Goal: Task Accomplishment & Management: Manage account settings

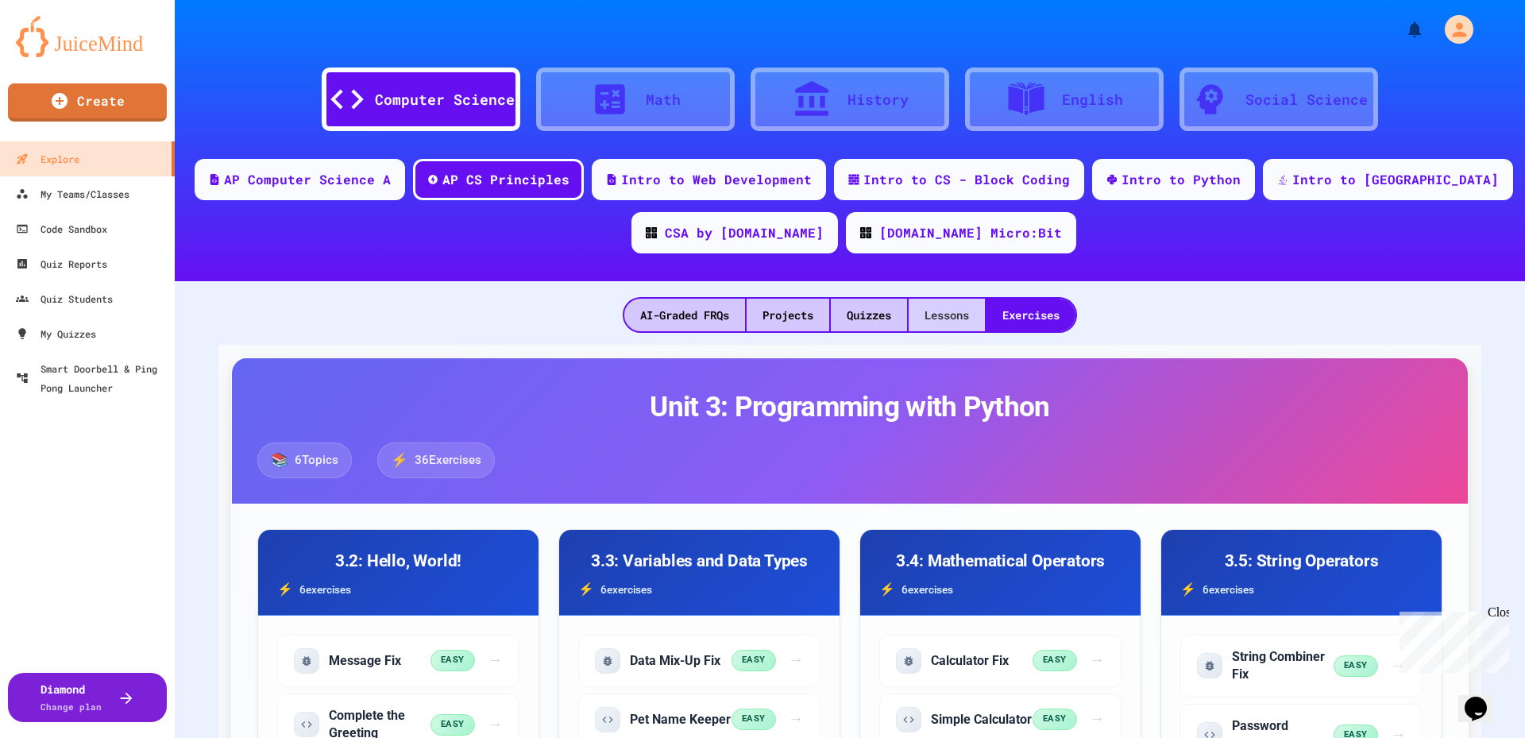
click at [971, 308] on div "Lessons" at bounding box center [947, 315] width 76 height 33
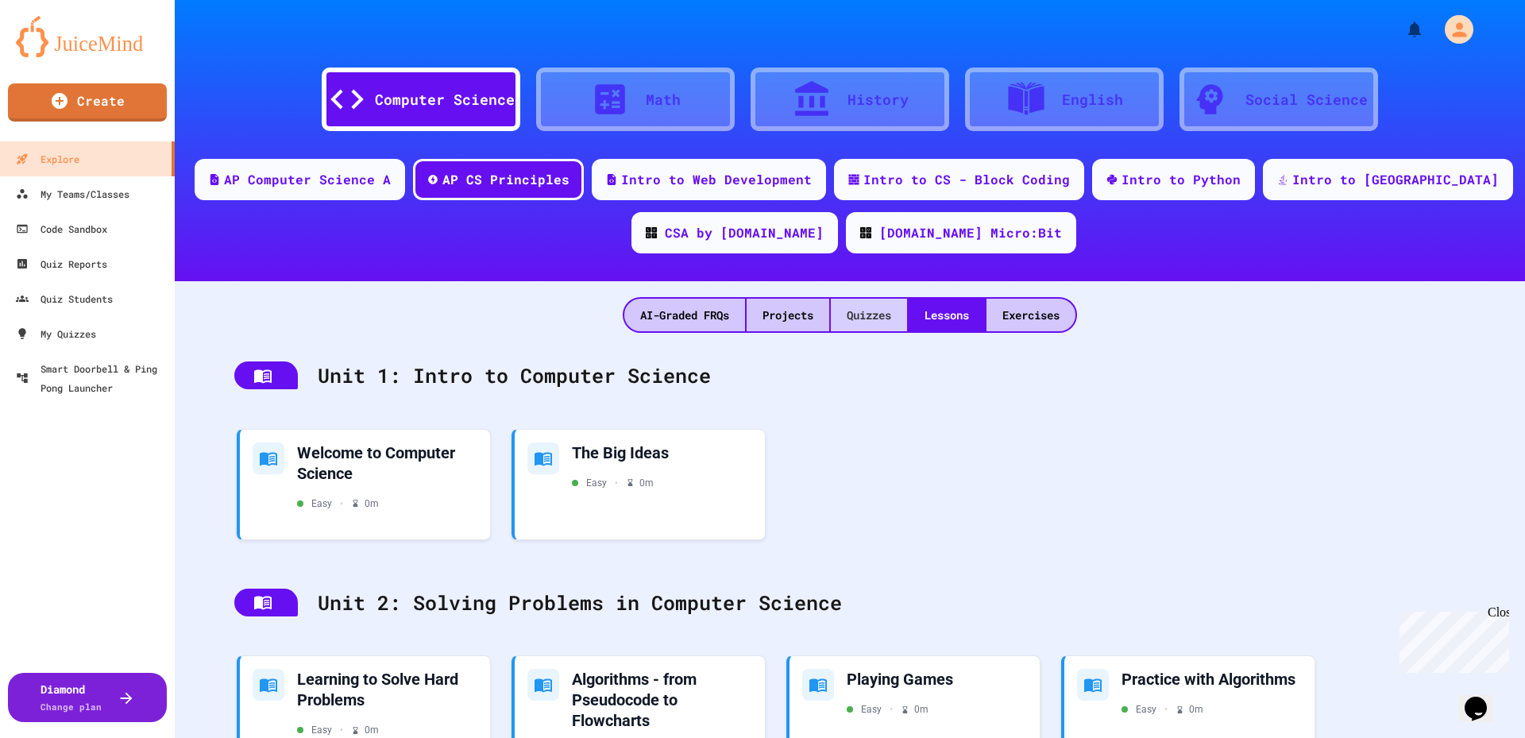
click at [859, 319] on div "Quizzes" at bounding box center [869, 315] width 76 height 33
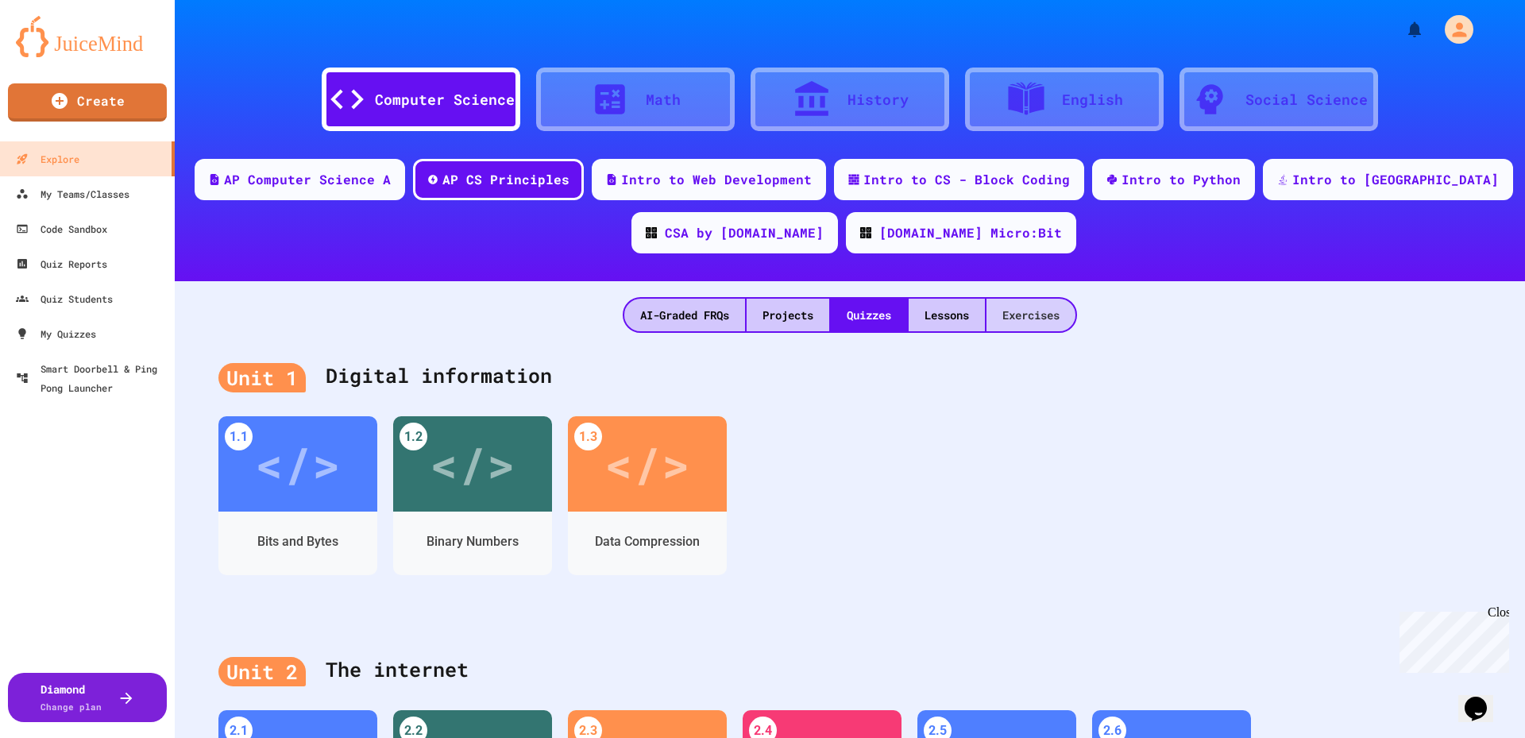
click at [1041, 319] on div "Exercises" at bounding box center [1031, 315] width 89 height 33
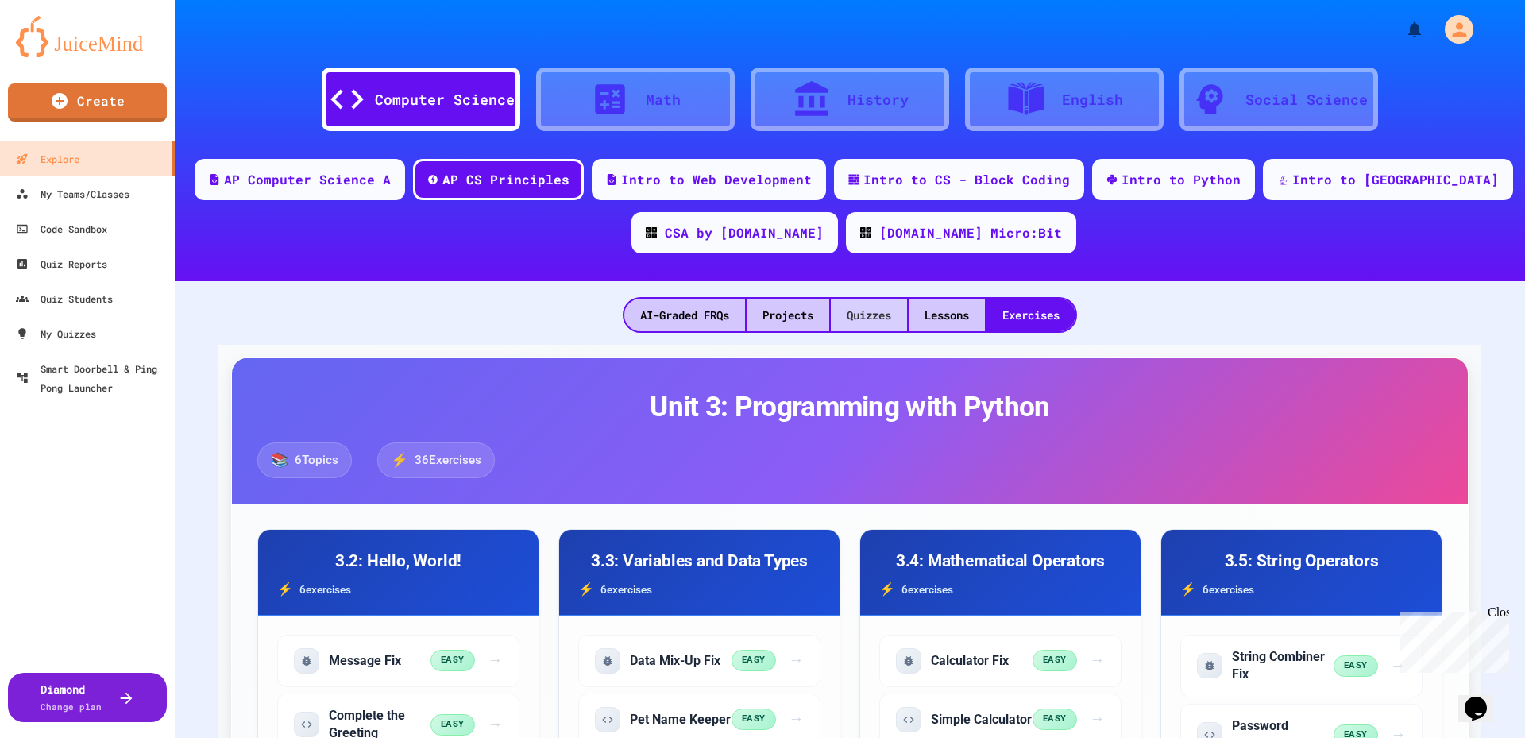
click at [899, 320] on div "Quizzes" at bounding box center [869, 315] width 76 height 33
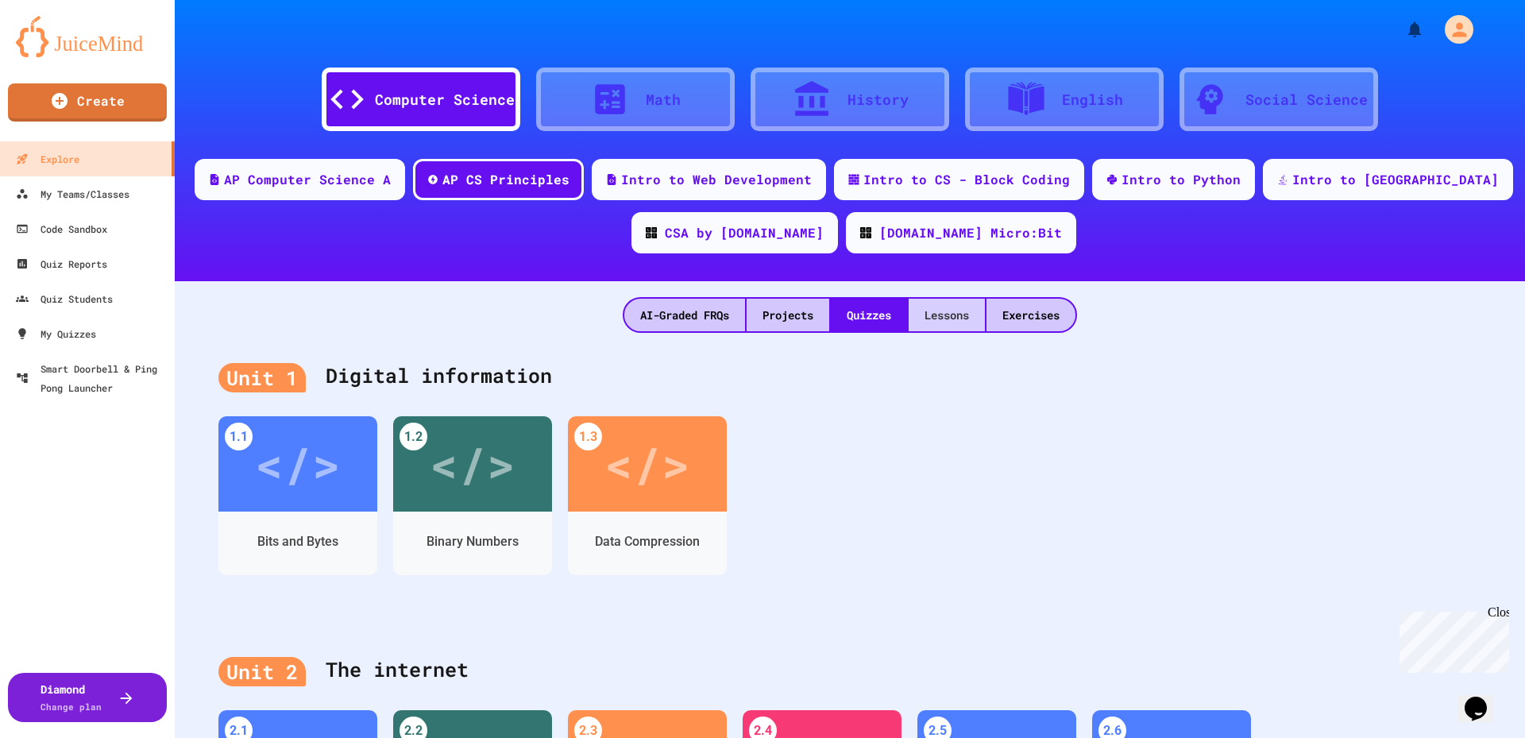
click at [923, 319] on div "Lessons" at bounding box center [947, 315] width 76 height 33
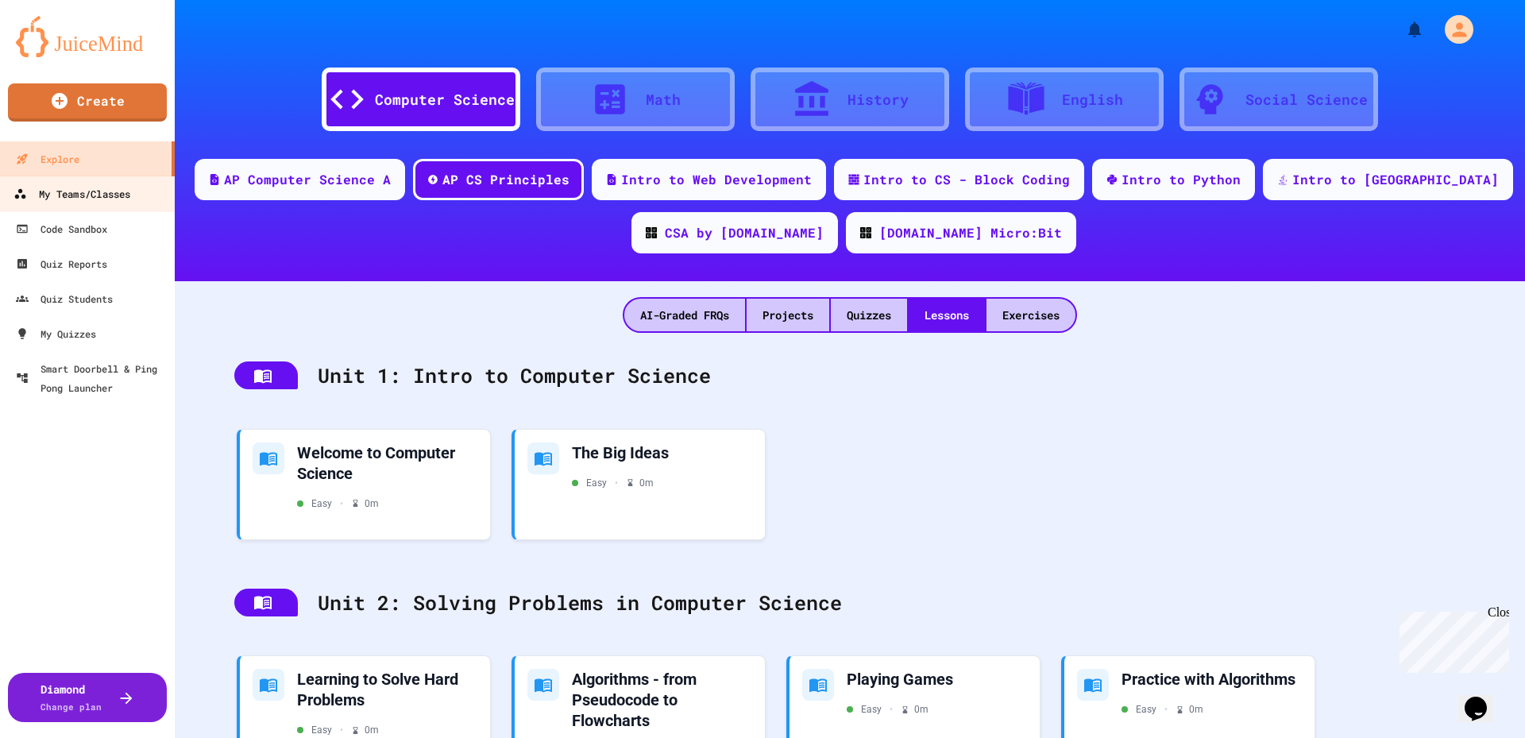
click at [98, 189] on div "My Teams/Classes" at bounding box center [72, 194] width 117 height 20
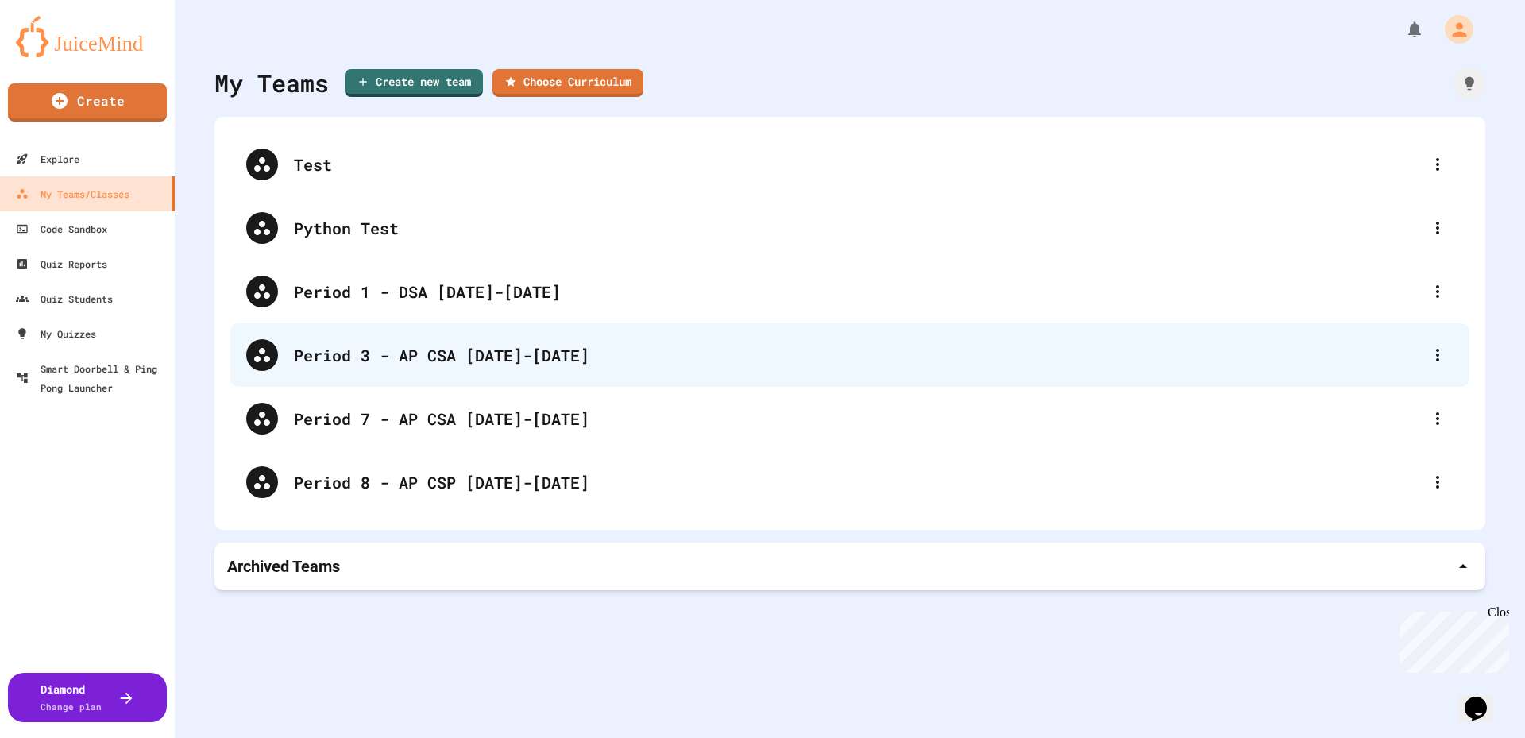
click at [446, 356] on div "Period 3 - AP CSA [DATE]-[DATE]" at bounding box center [858, 355] width 1128 height 24
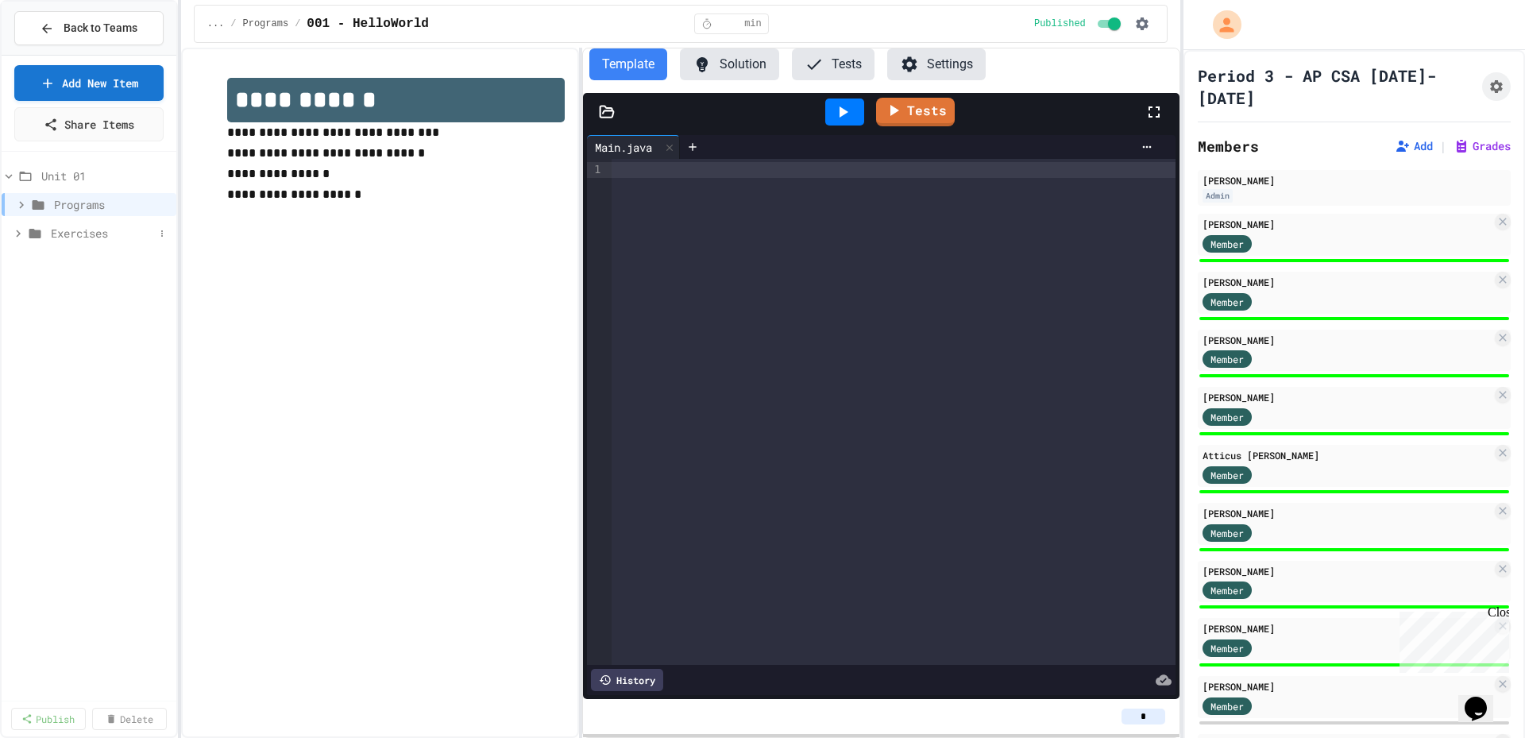
click at [19, 235] on icon at bounding box center [18, 233] width 14 height 14
click at [134, 79] on link "Add New Item" at bounding box center [88, 81] width 149 height 37
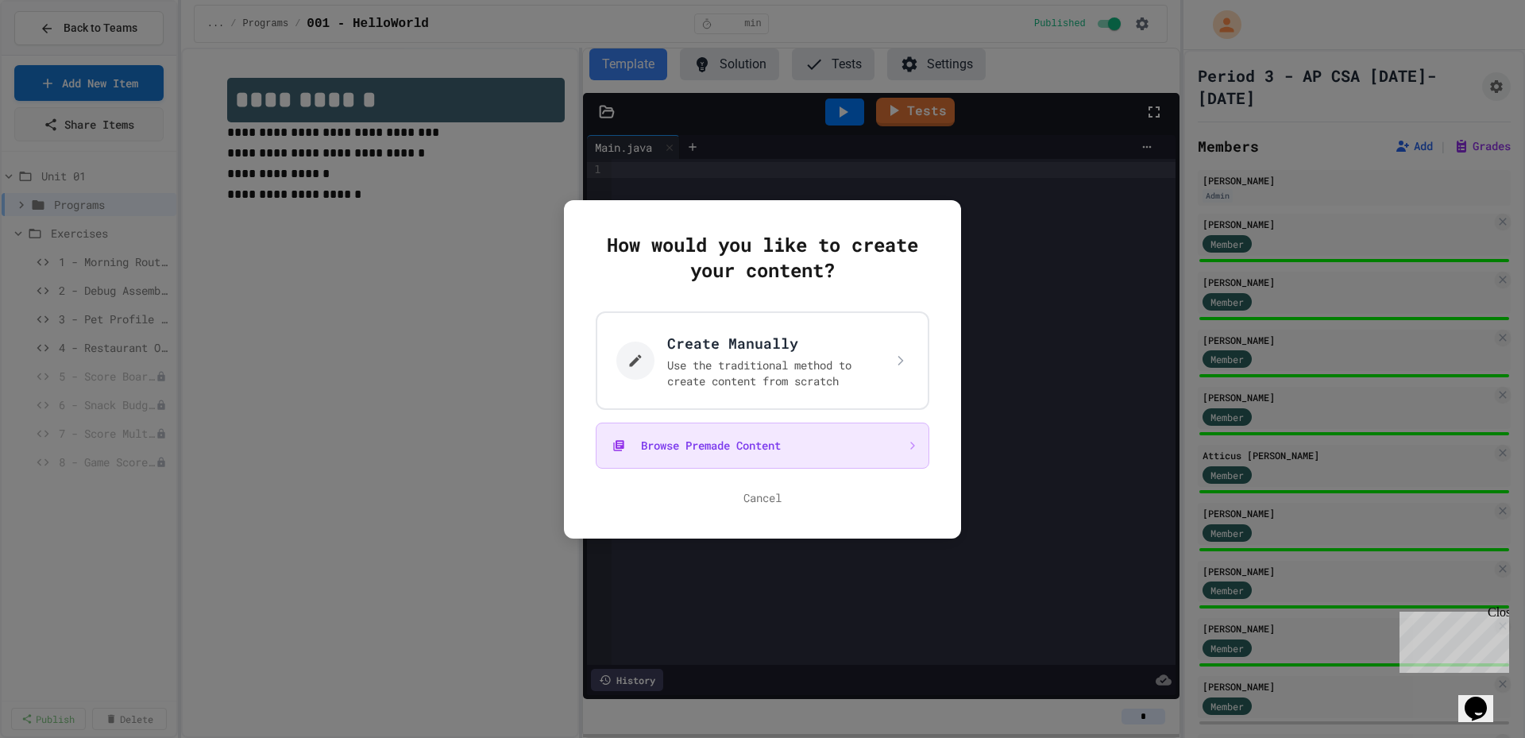
click at [738, 446] on button "Browse Premade Content" at bounding box center [763, 446] width 334 height 46
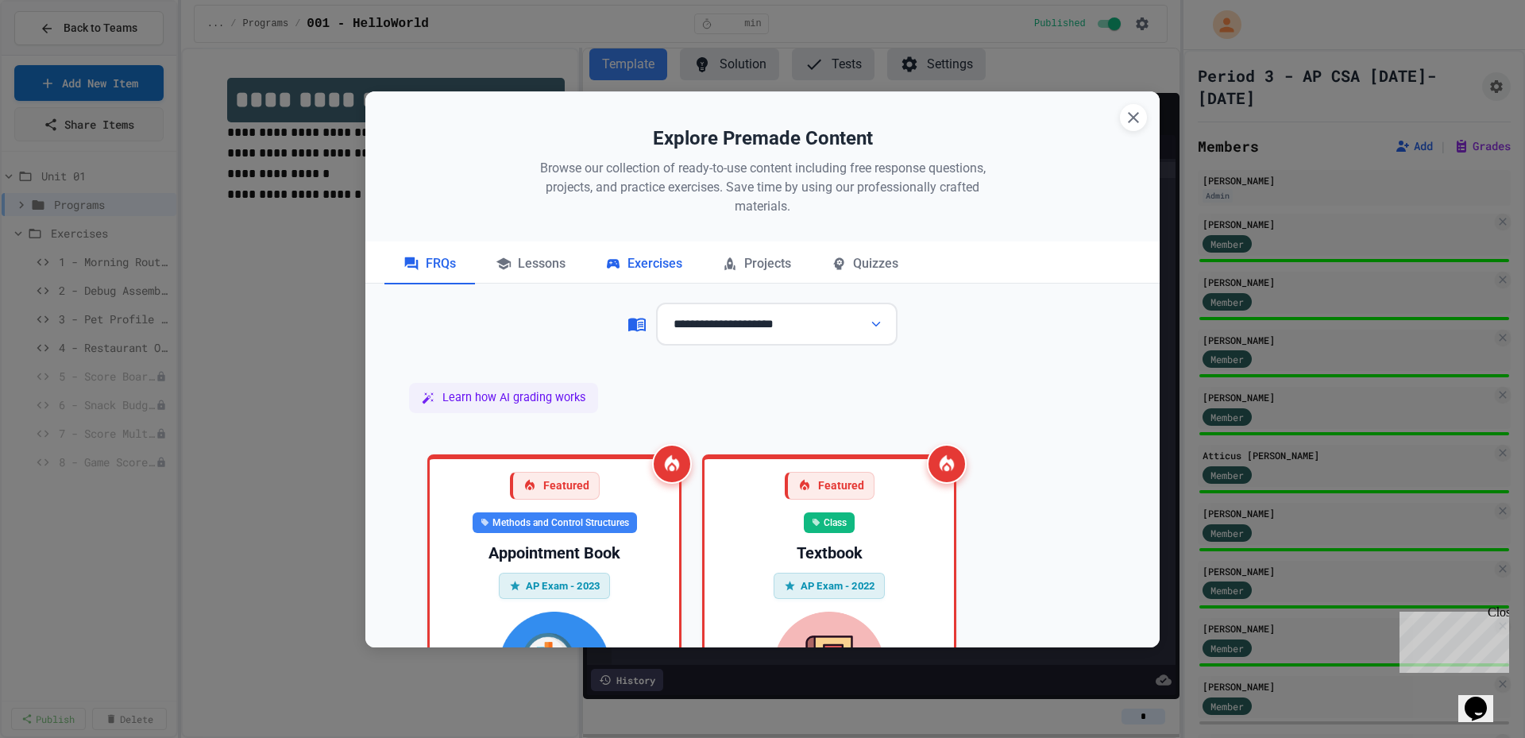
click at [648, 261] on div "Exercises" at bounding box center [643, 265] width 115 height 40
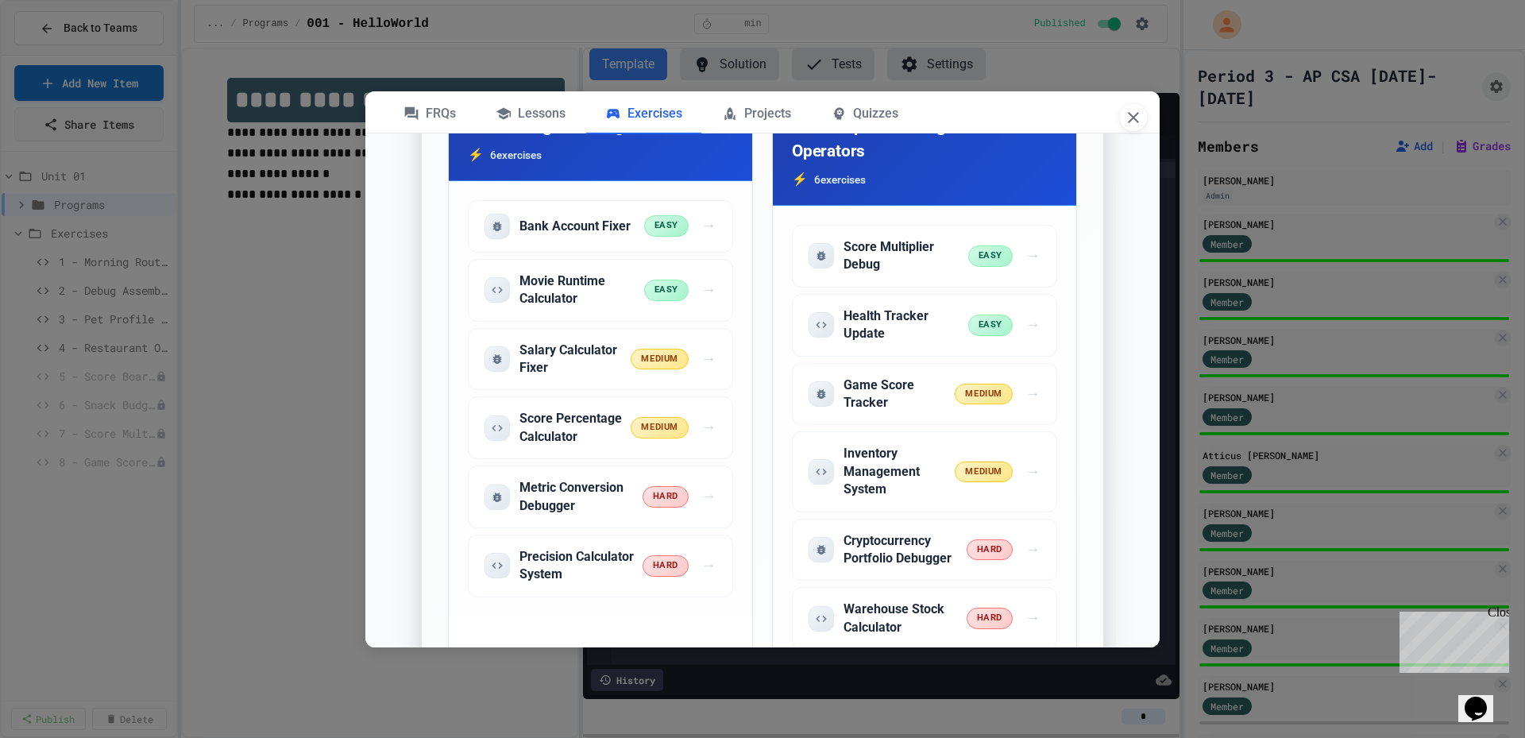
scroll to position [1589, 0]
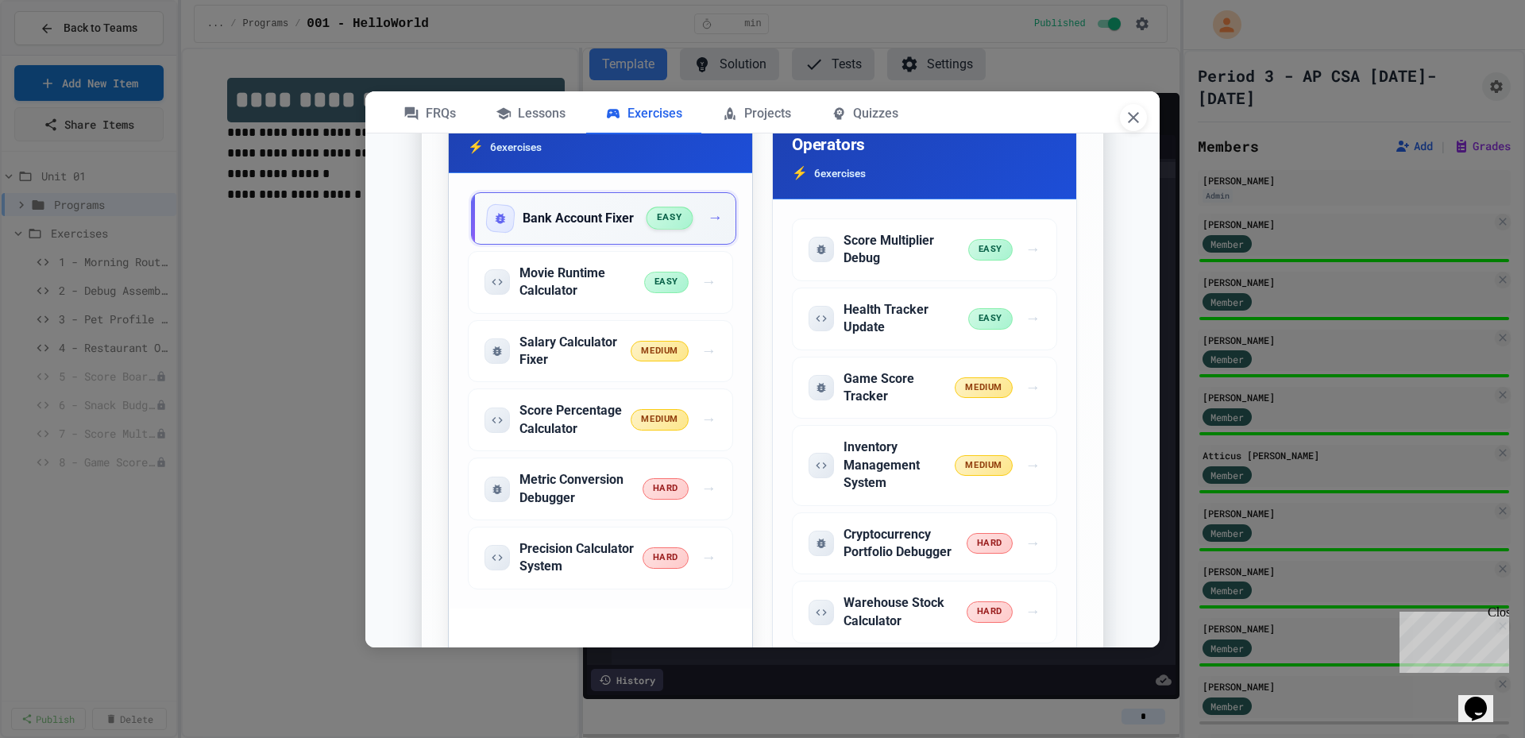
click at [586, 227] on h5 "Bank Account Fixer" at bounding box center [578, 218] width 111 height 17
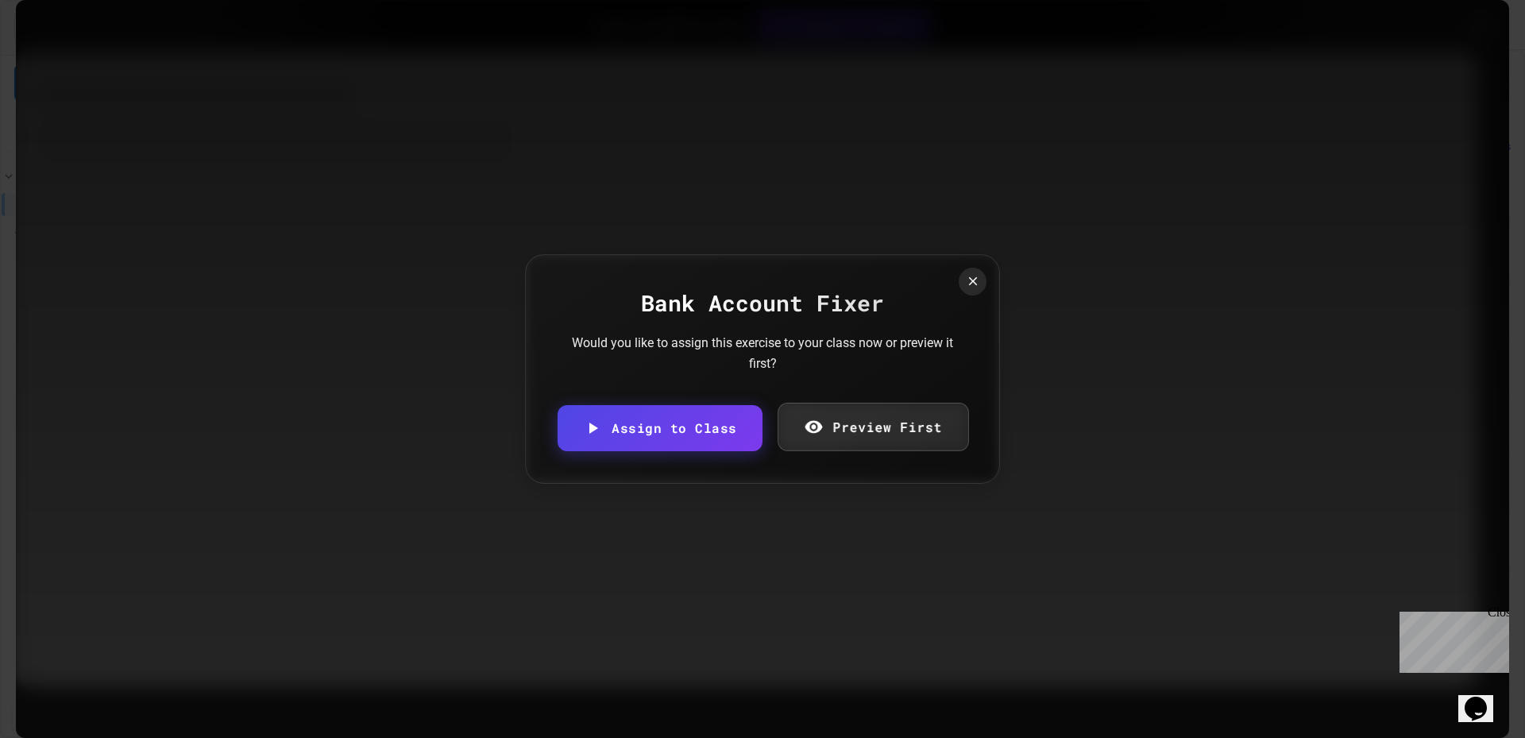
click at [932, 433] on link "Preview First" at bounding box center [873, 427] width 191 height 48
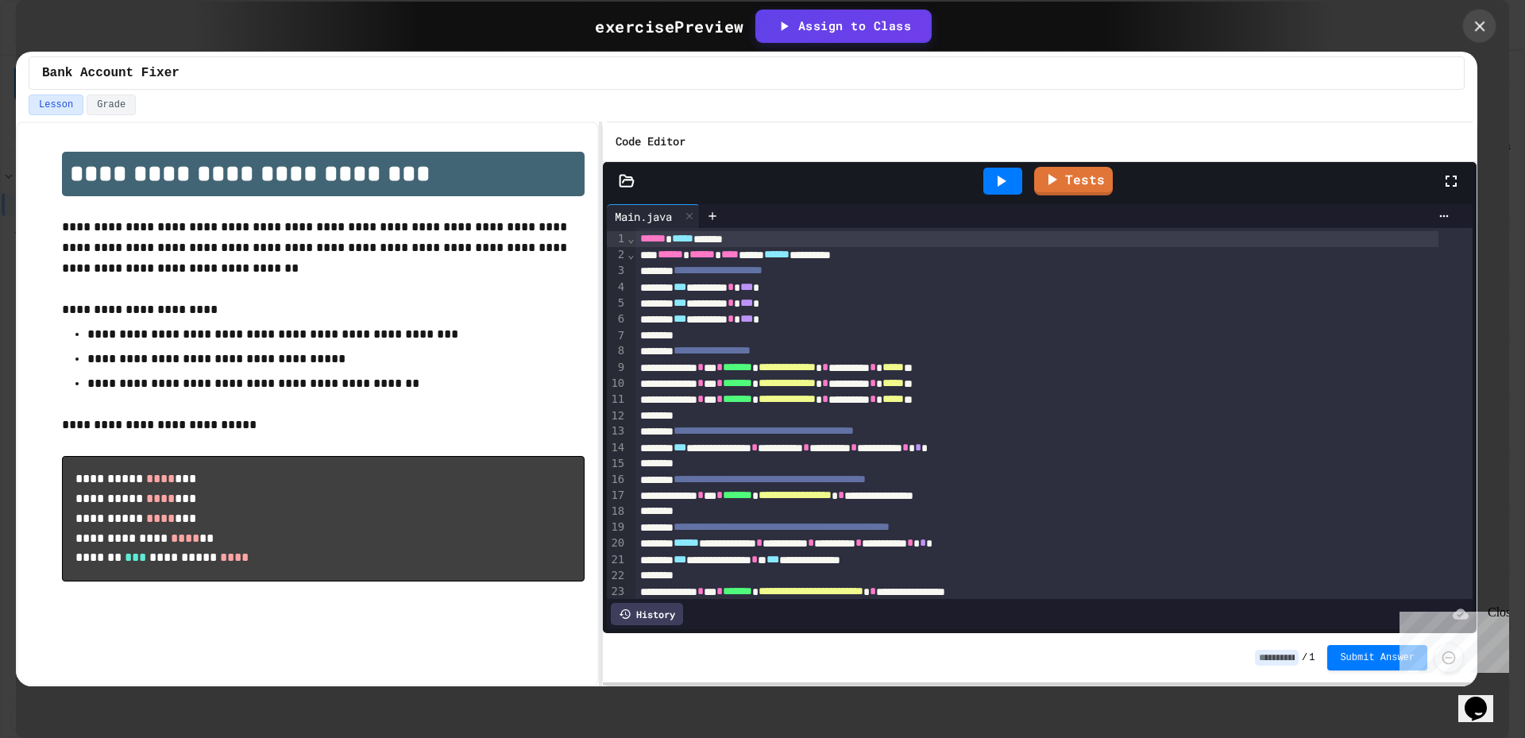
click at [1472, 23] on icon at bounding box center [1479, 25] width 17 height 17
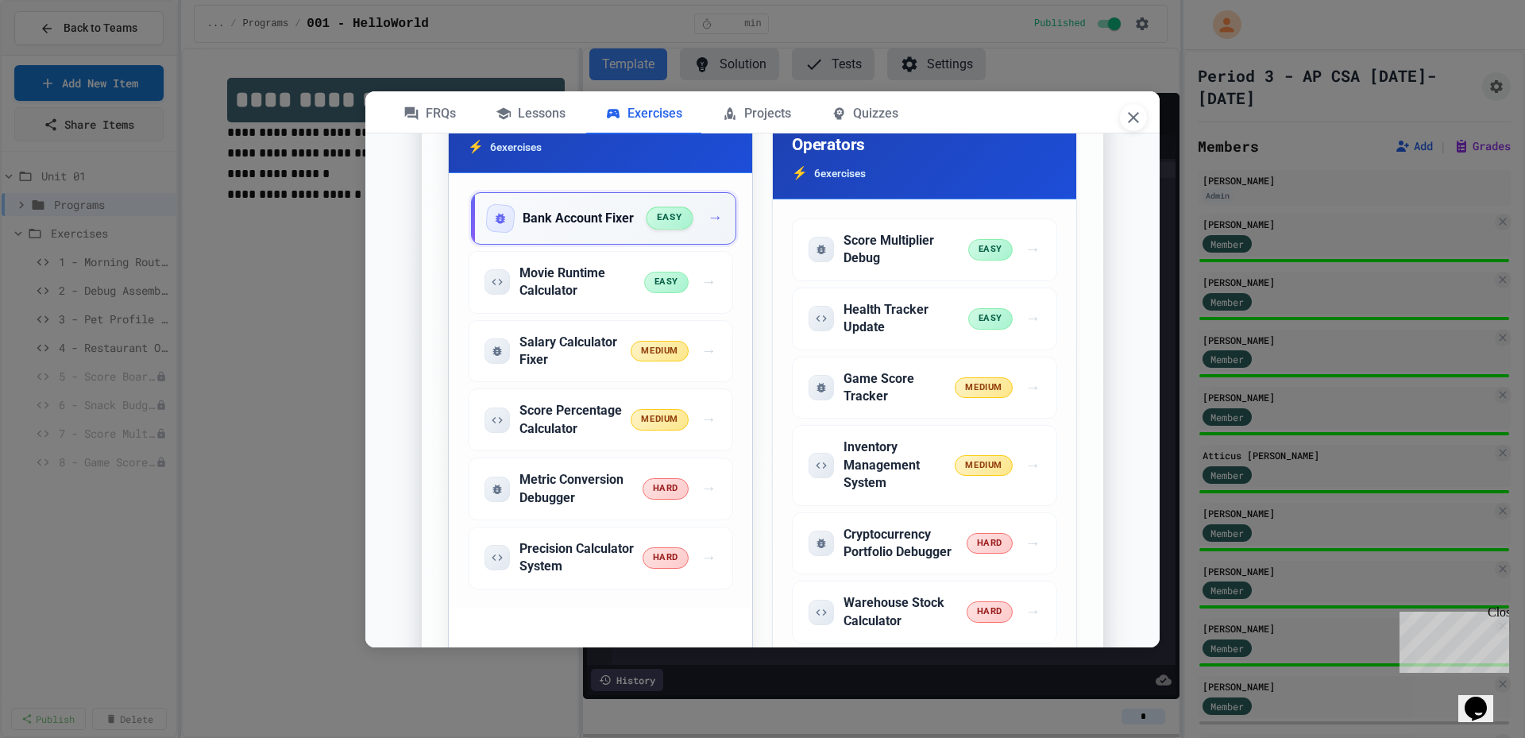
click at [584, 245] on div "Bank Account Fixer easy →" at bounding box center [603, 218] width 265 height 52
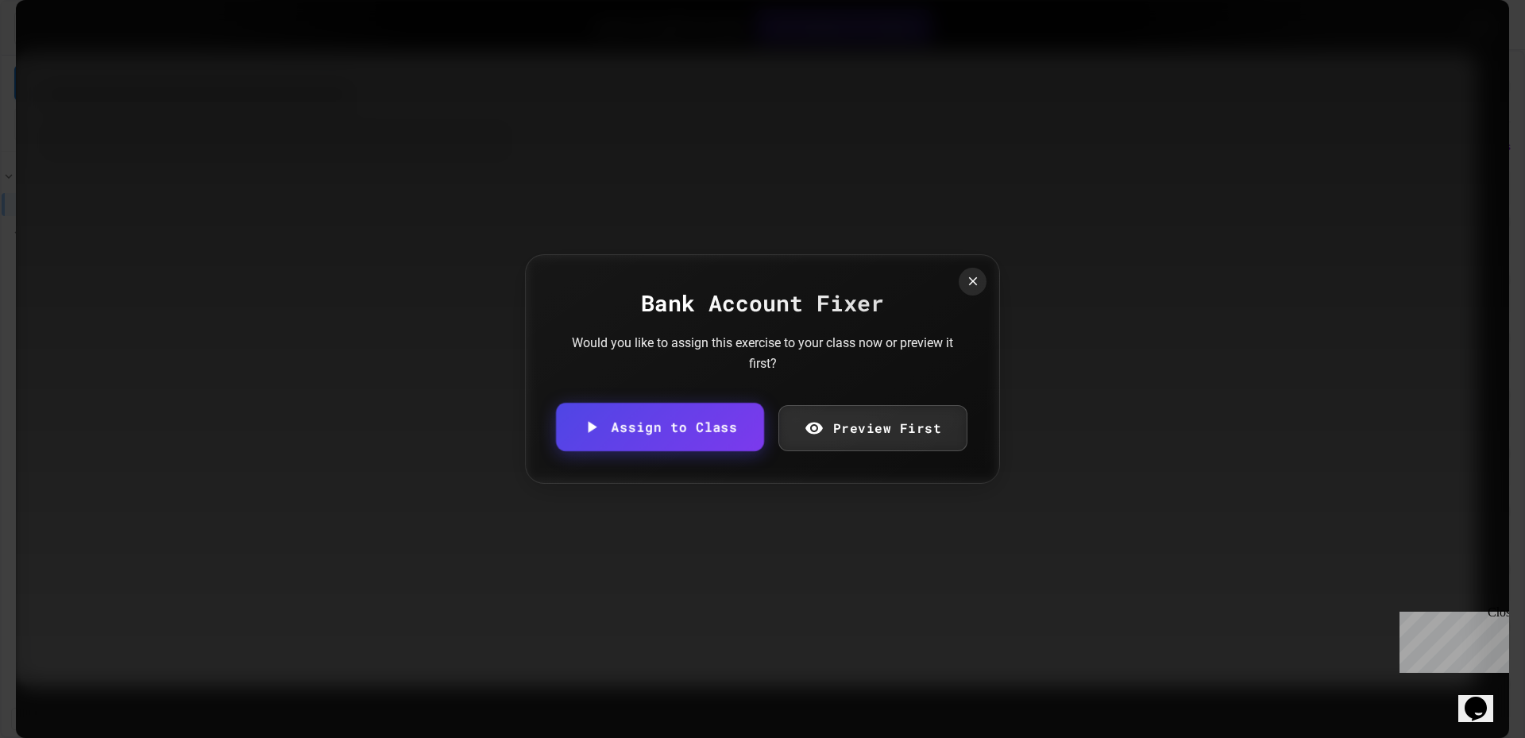
click at [697, 434] on link "Assign to Class" at bounding box center [660, 427] width 208 height 48
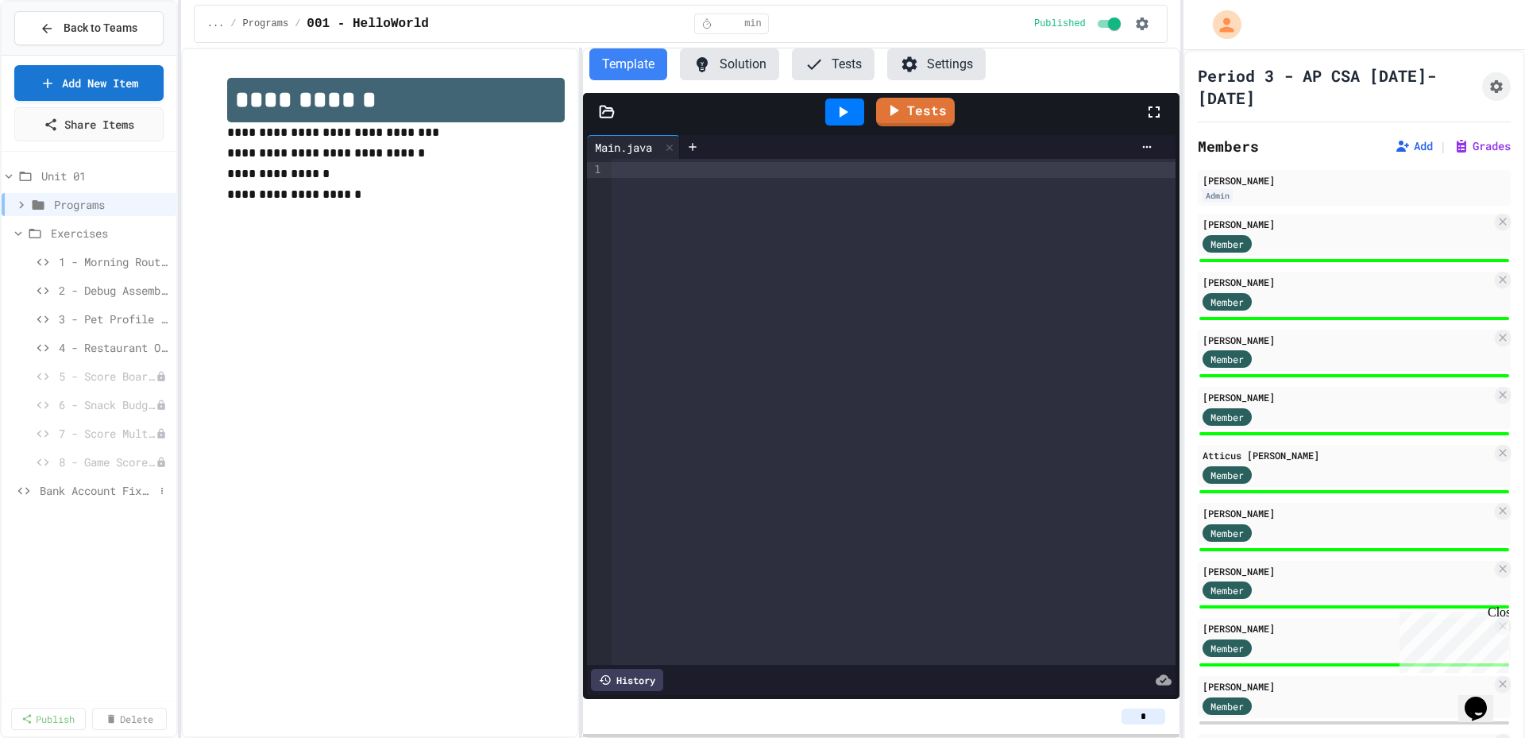
click at [87, 493] on span "Bank Account Fixer" at bounding box center [97, 490] width 114 height 17
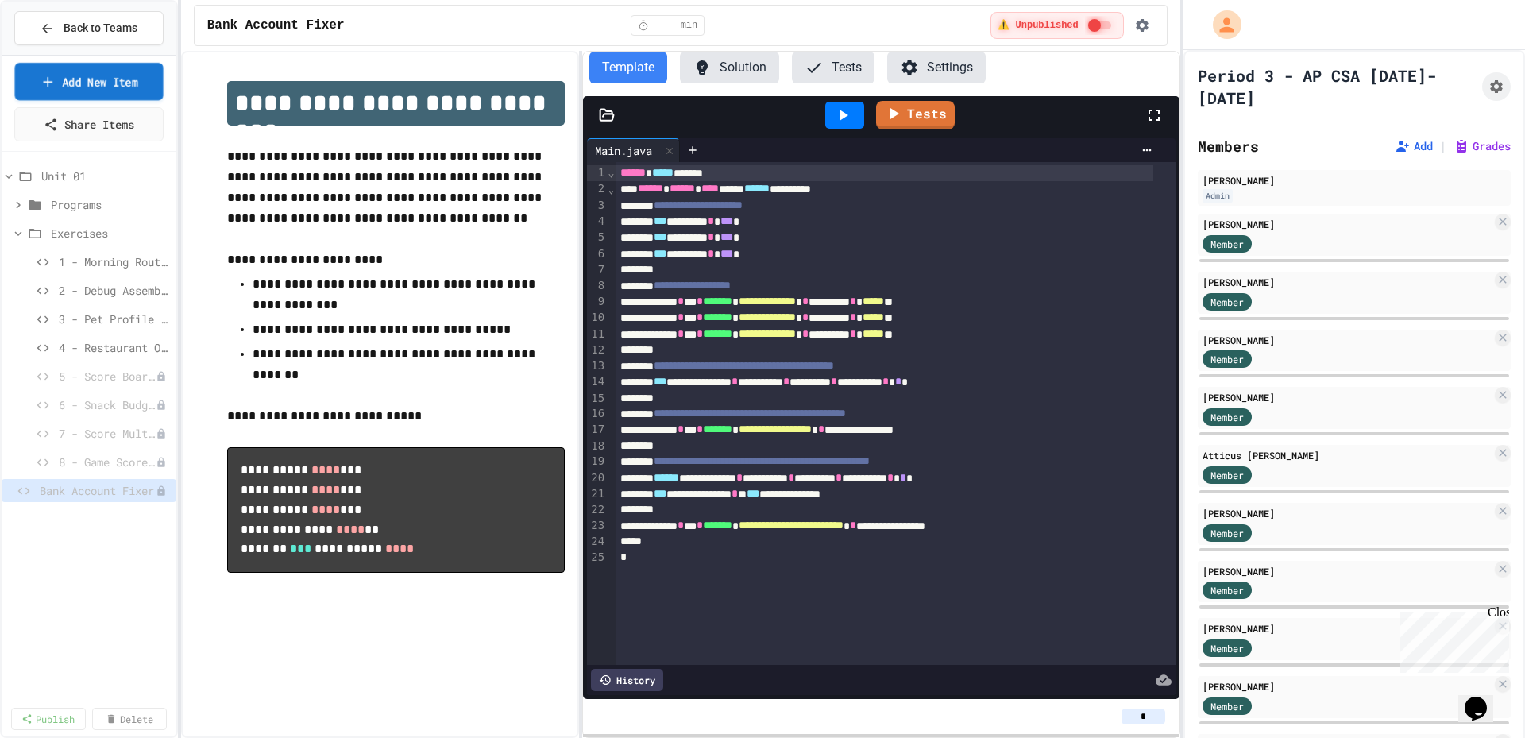
click at [98, 84] on link "Add New Item" at bounding box center [89, 81] width 149 height 37
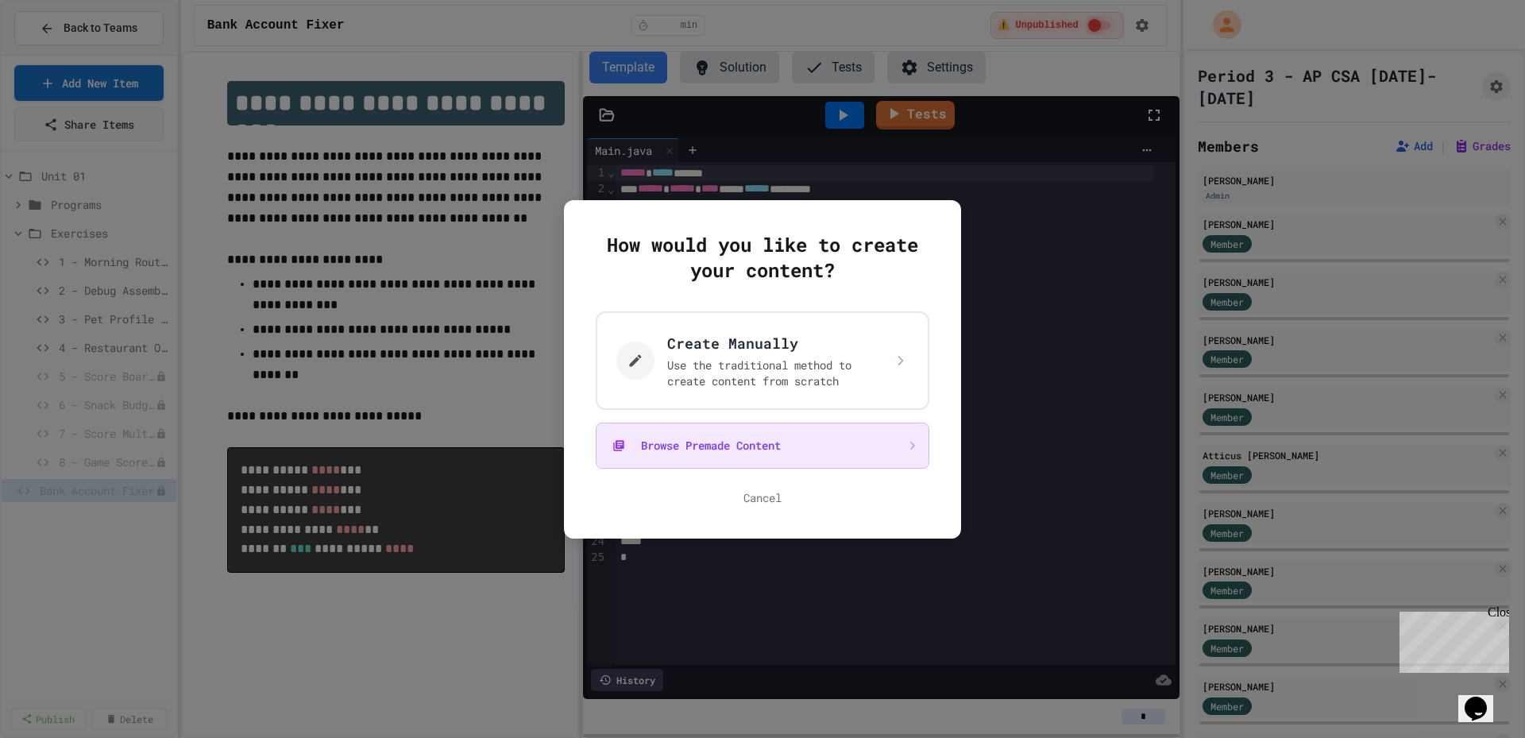
click at [678, 452] on button "Browse Premade Content" at bounding box center [763, 446] width 334 height 46
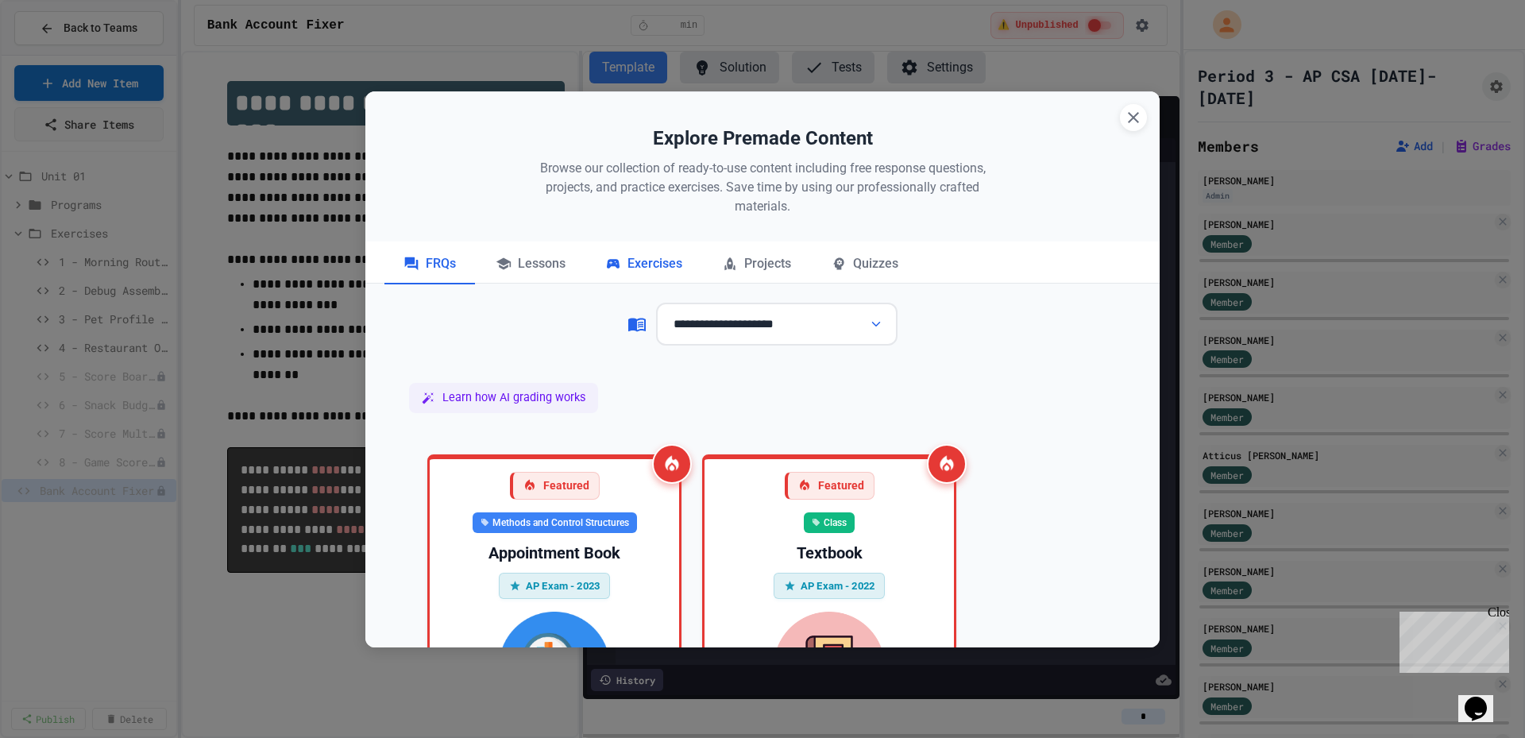
click at [617, 264] on div "Exercises" at bounding box center [643, 265] width 115 height 40
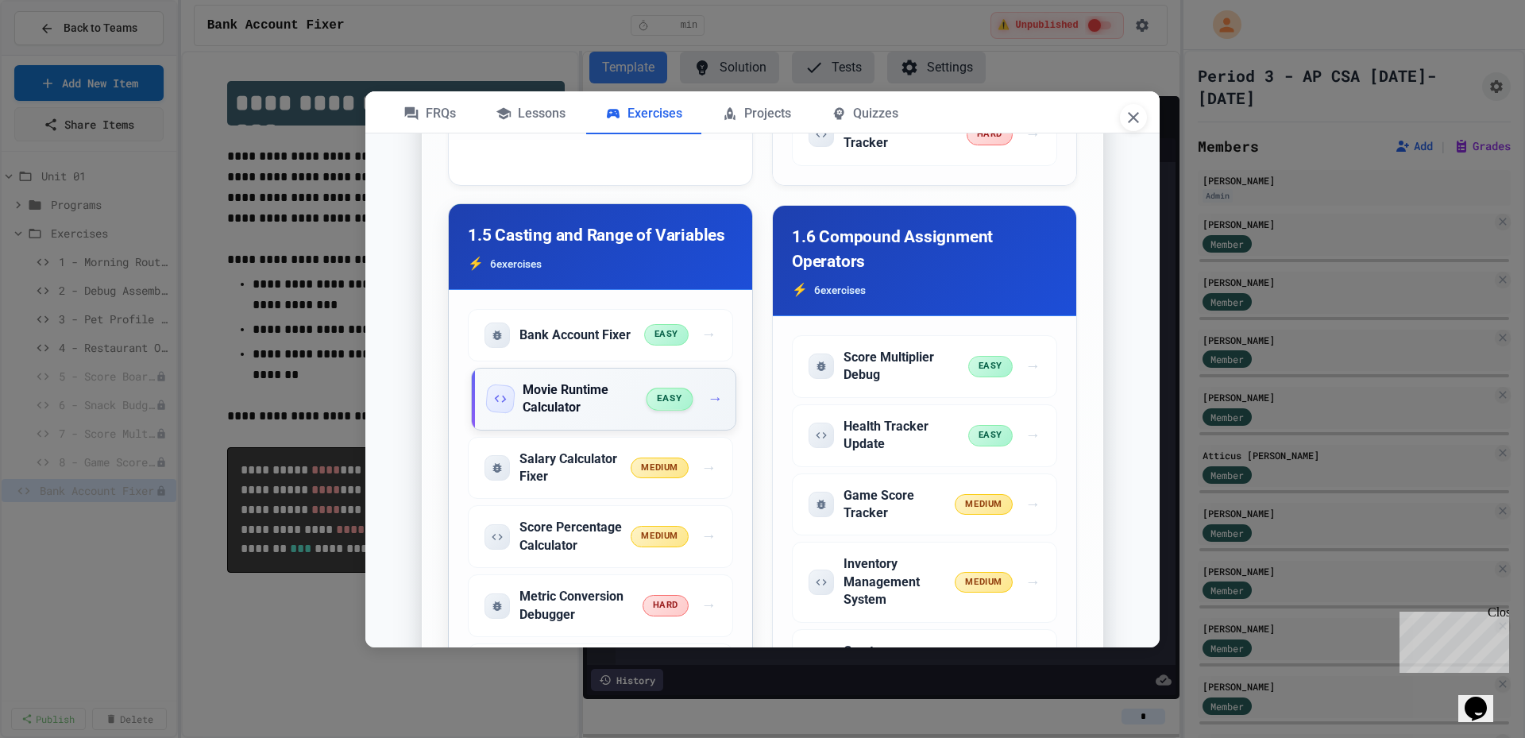
scroll to position [1510, 0]
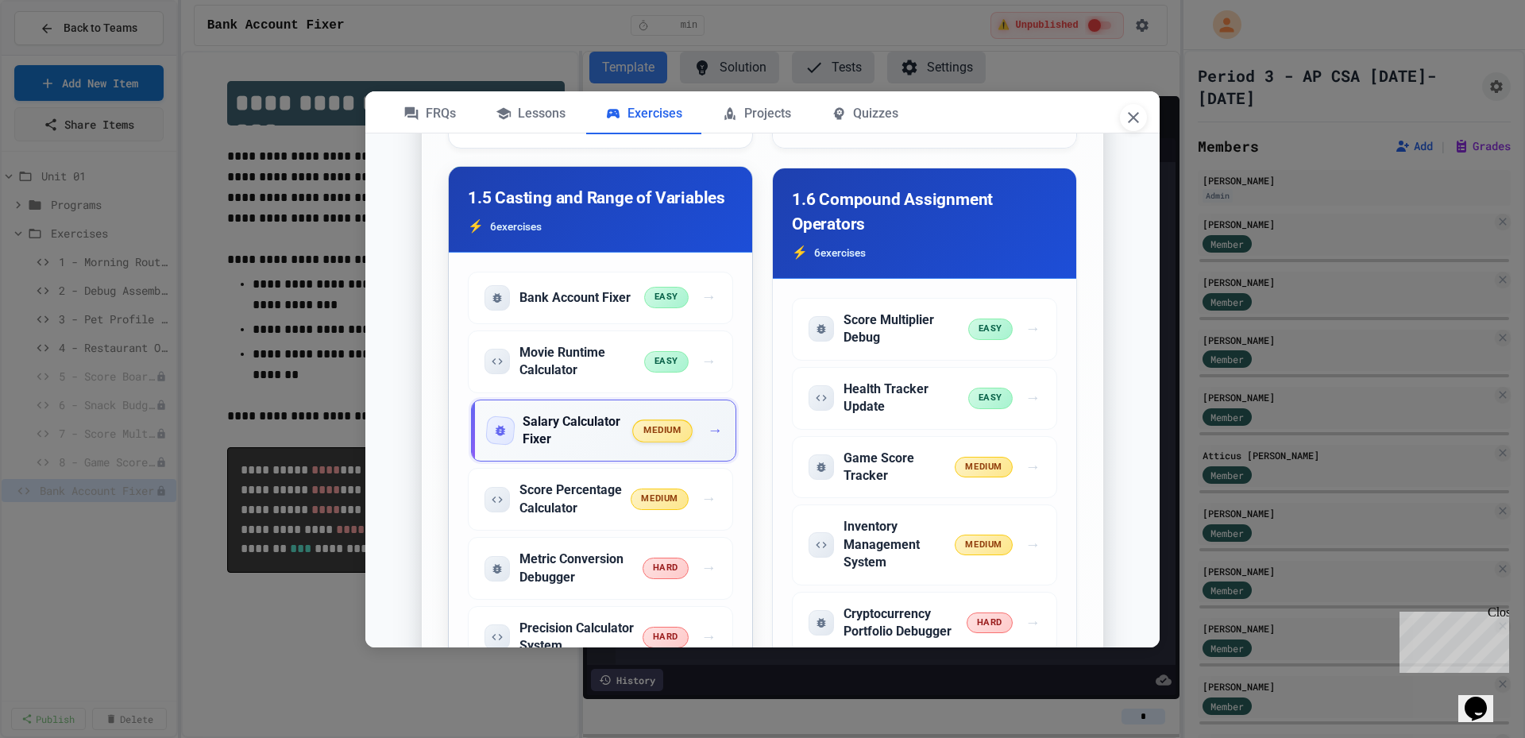
click at [594, 444] on h5 "Salary Calculator Fixer" at bounding box center [578, 431] width 111 height 36
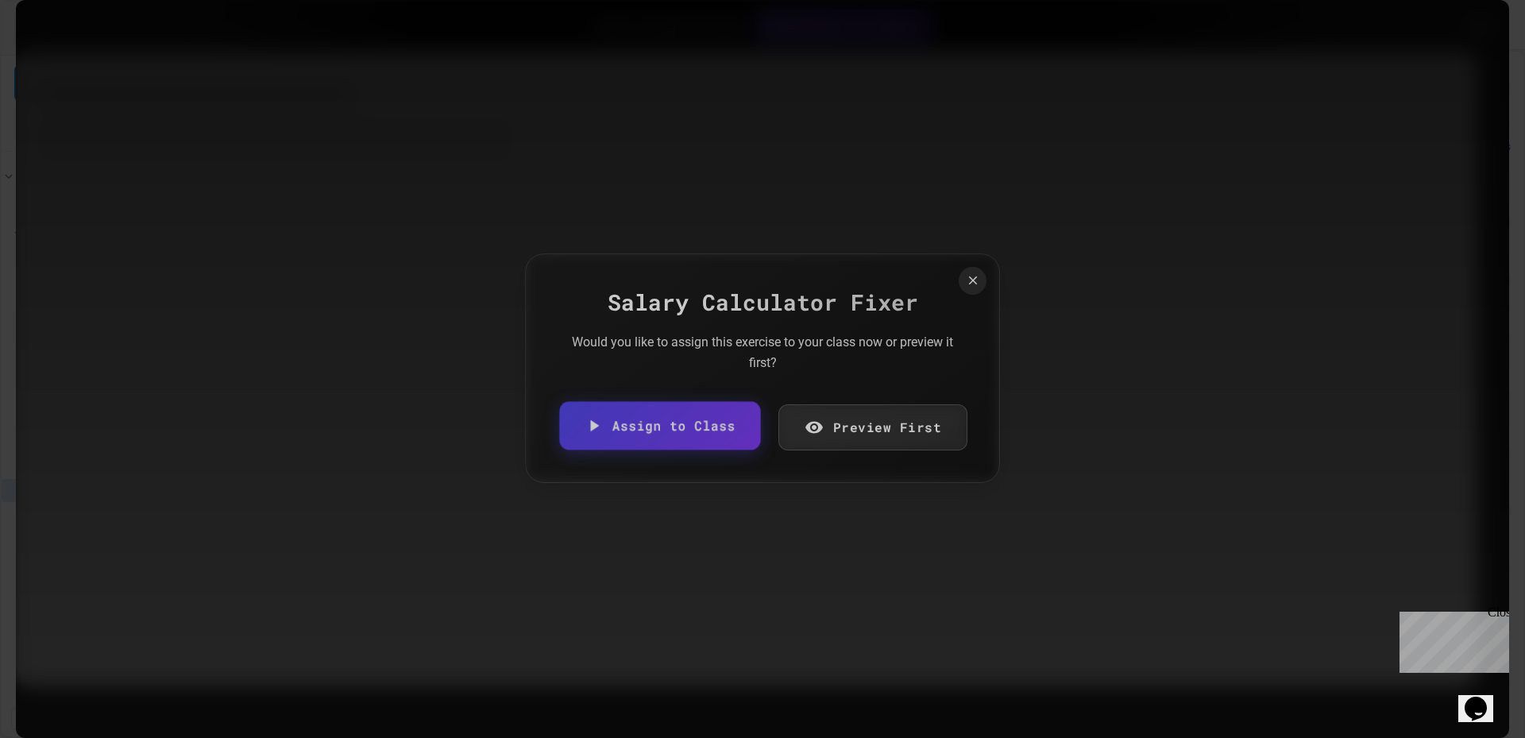
click at [808, 423] on icon at bounding box center [814, 427] width 19 height 19
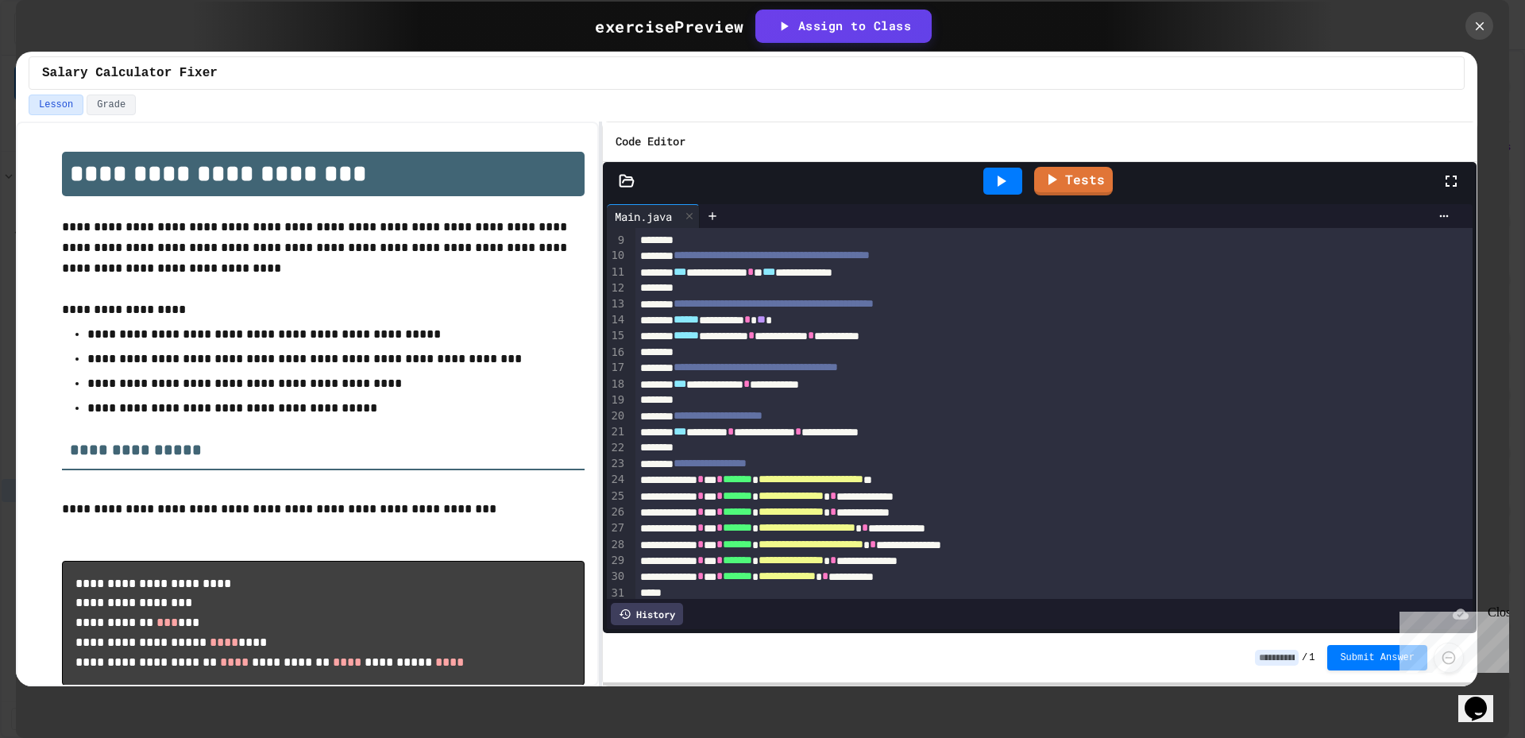
scroll to position [171, 0]
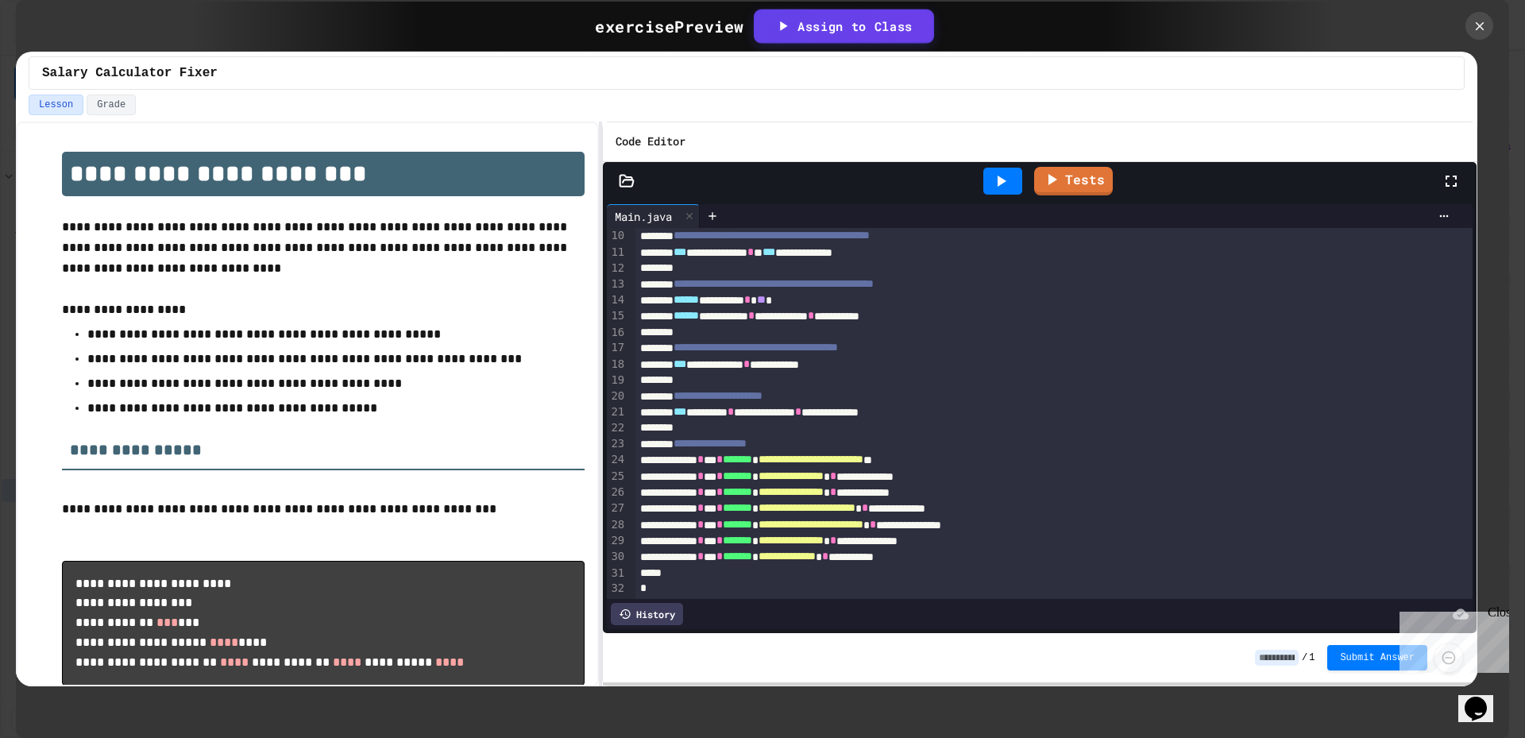
click at [883, 21] on div "Assign to Class" at bounding box center [844, 26] width 138 height 18
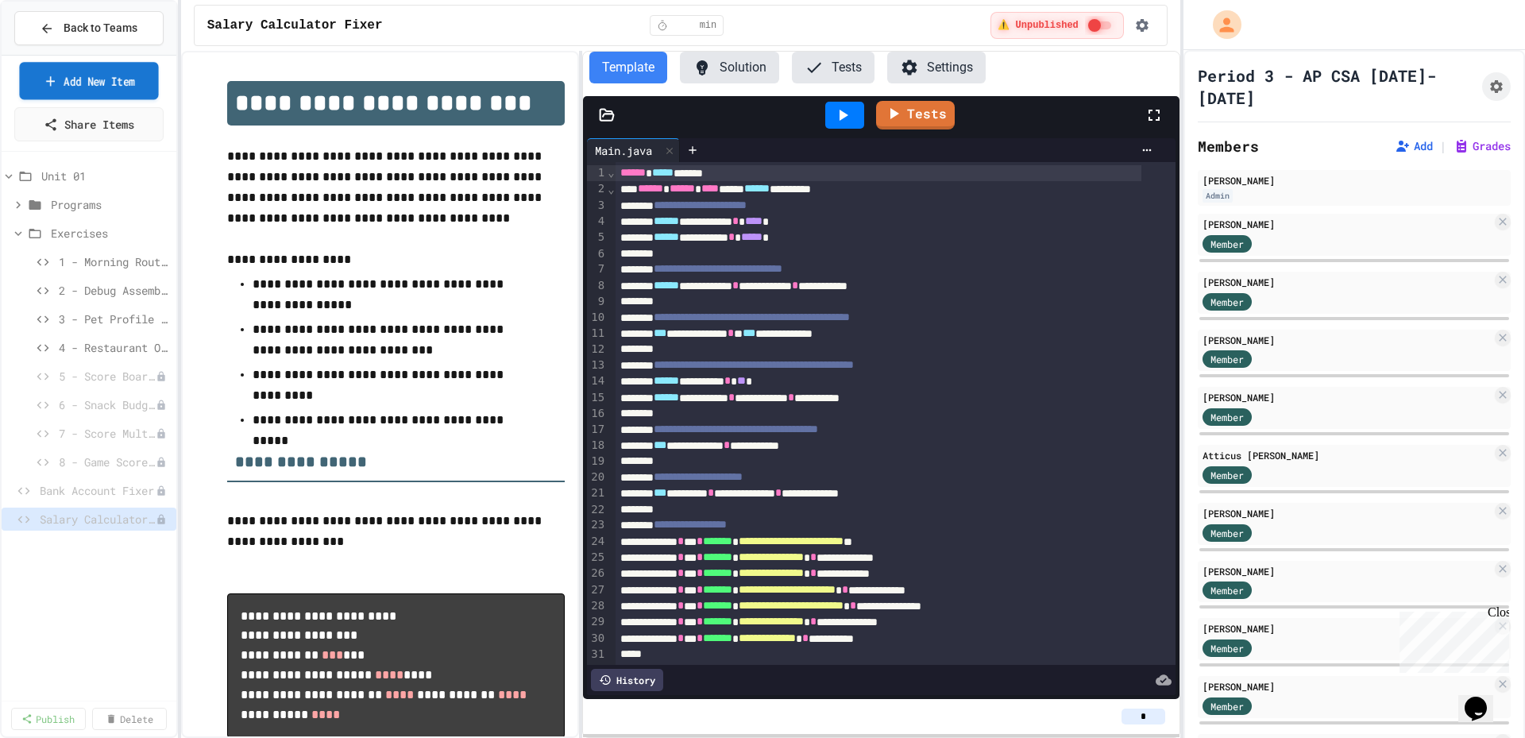
click at [119, 93] on link "Add New Item" at bounding box center [88, 80] width 139 height 37
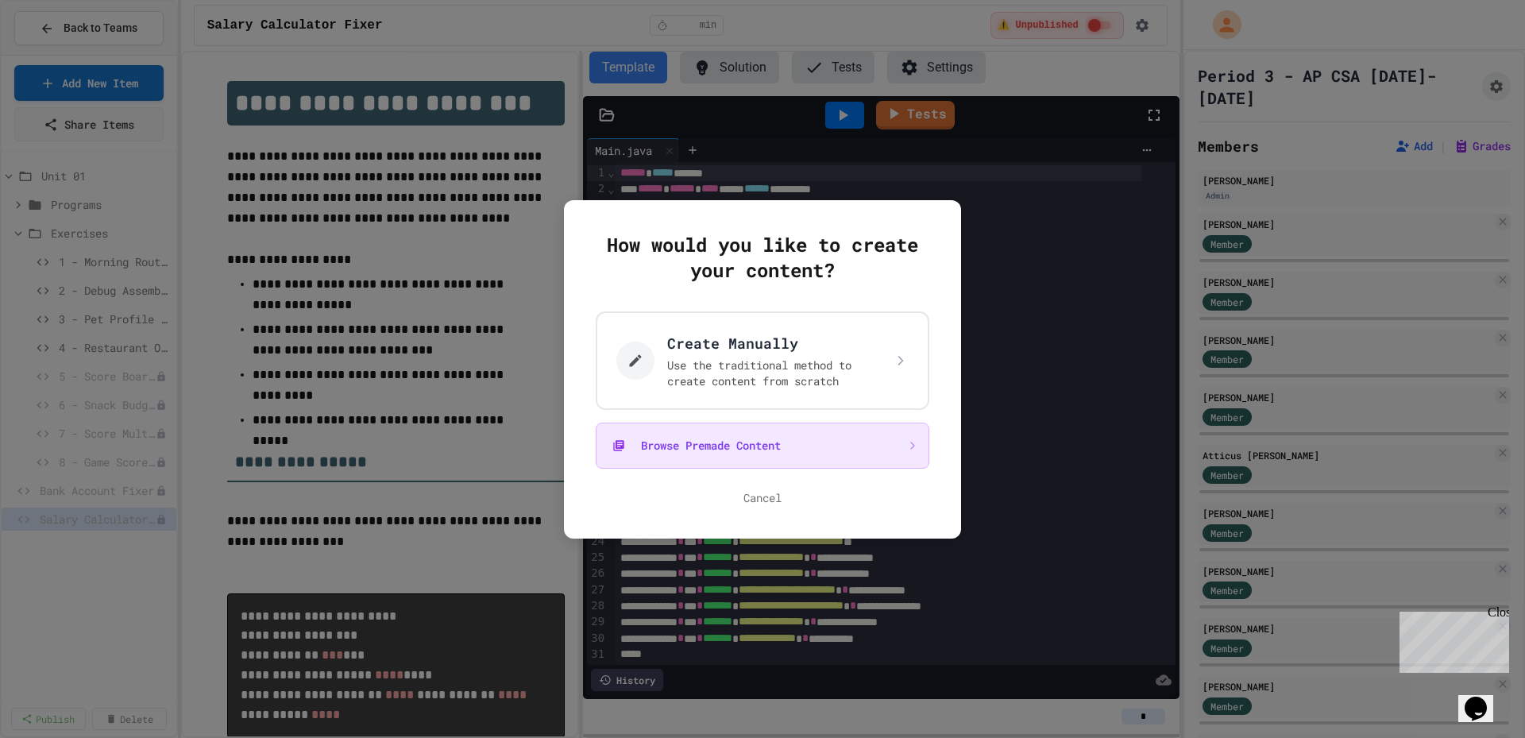
click at [671, 456] on button "Browse Premade Content" at bounding box center [763, 446] width 334 height 46
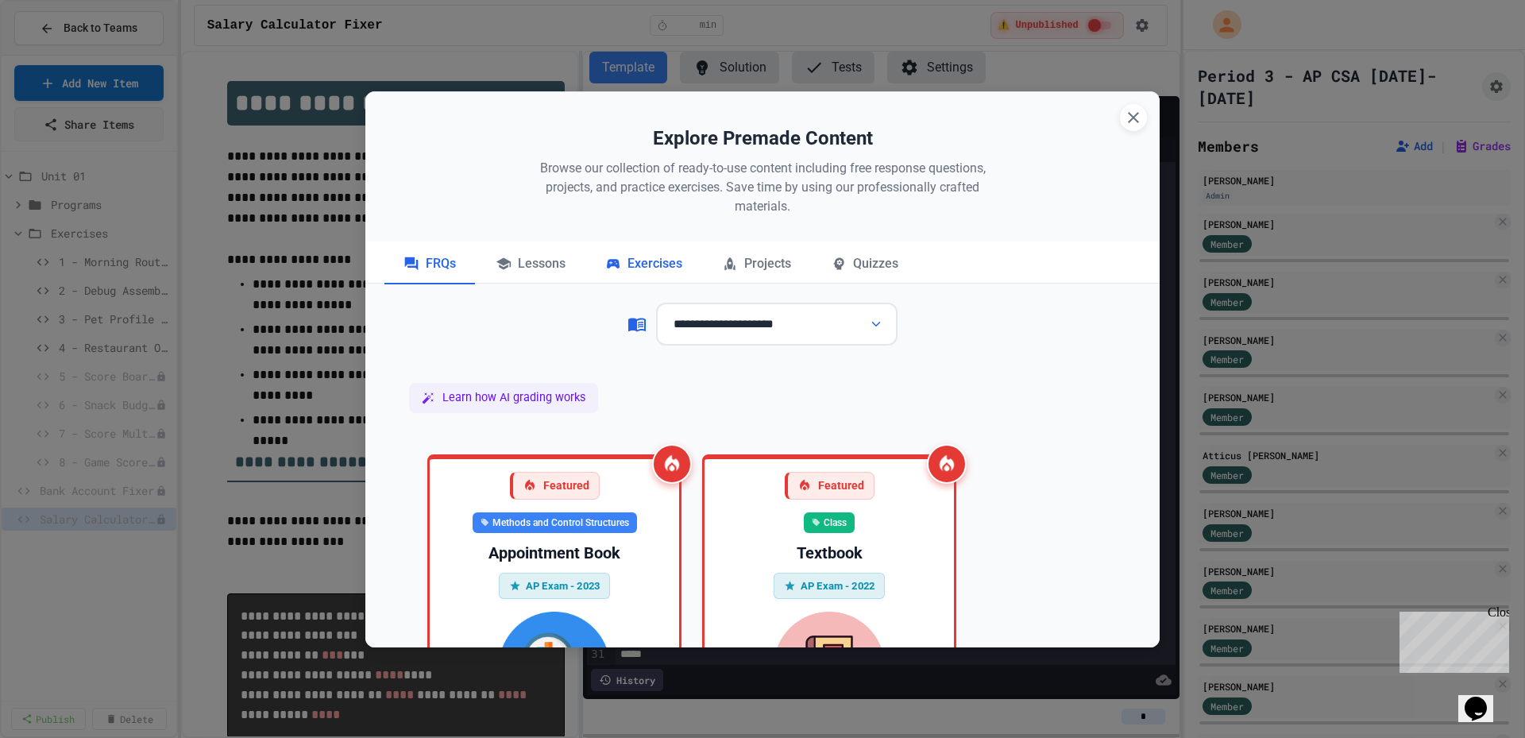
click at [643, 263] on div "Exercises" at bounding box center [643, 265] width 115 height 40
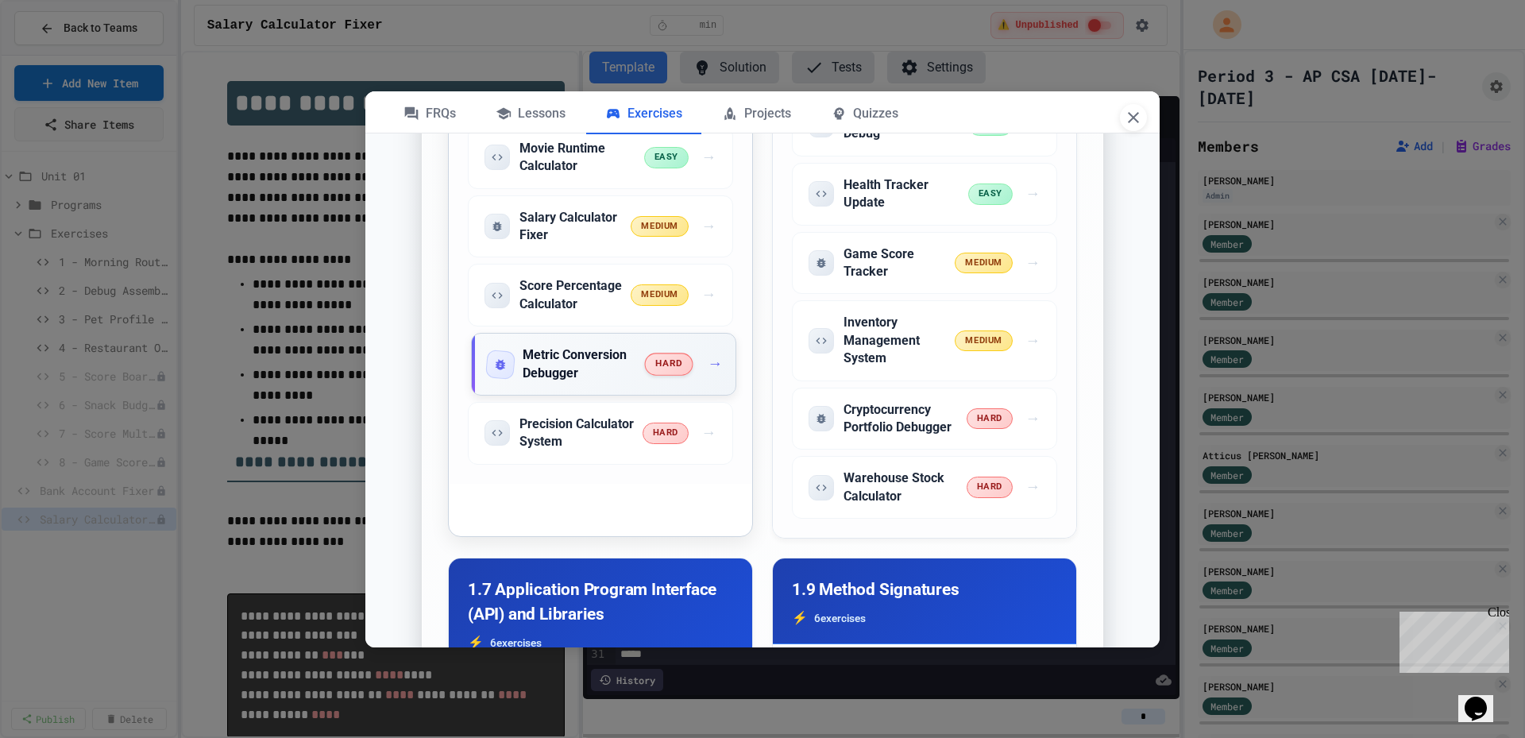
scroll to position [1748, 0]
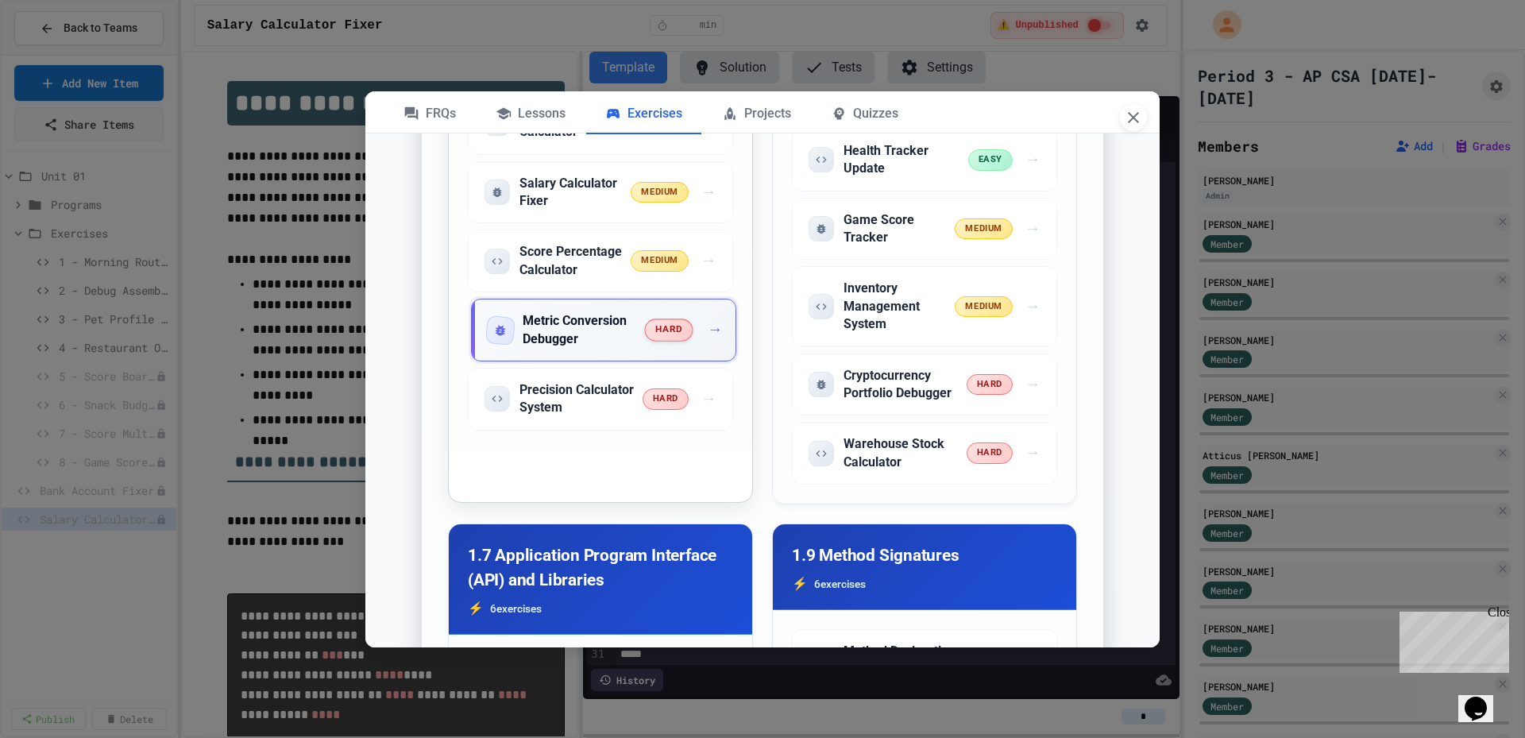
click at [597, 341] on h5 "Metric Conversion Debugger" at bounding box center [584, 330] width 123 height 36
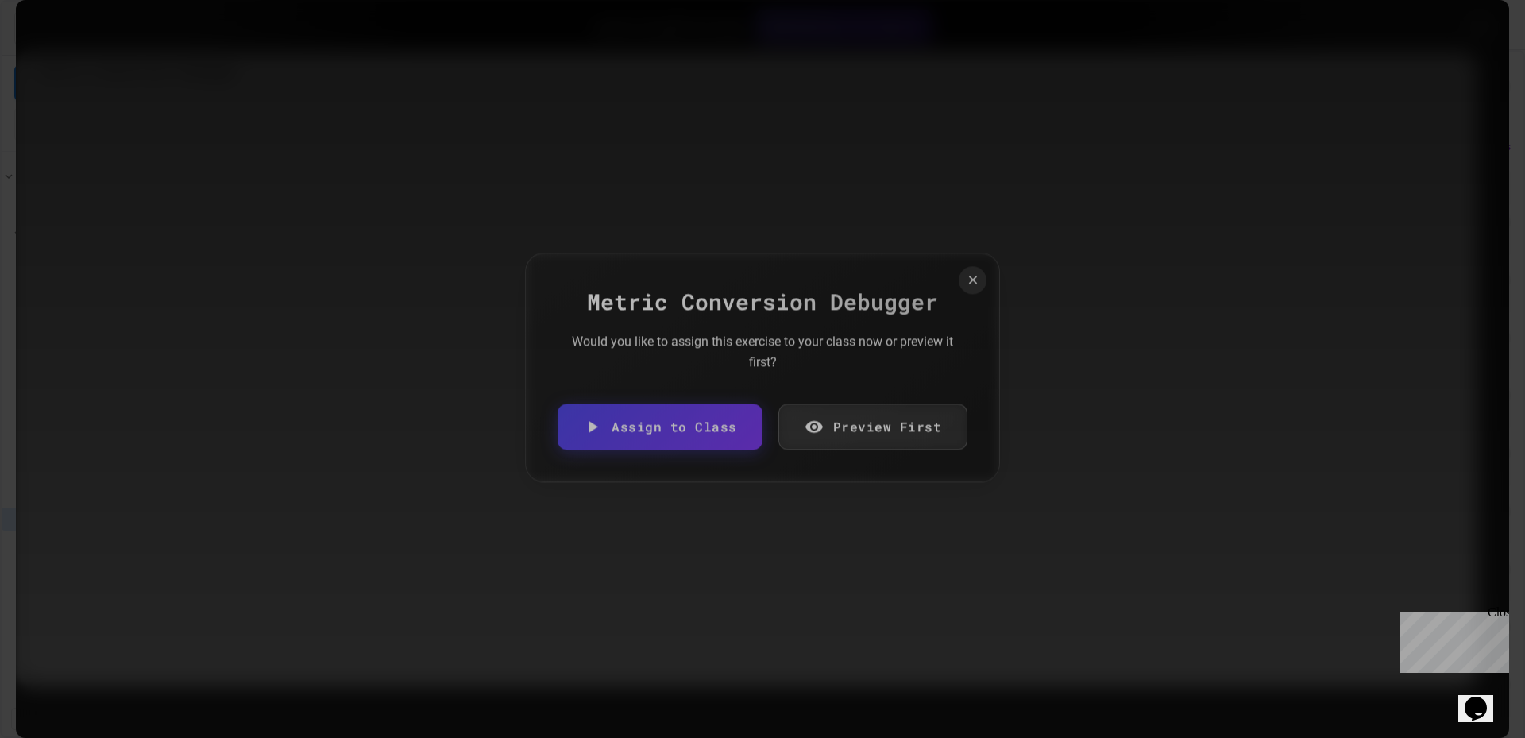
click at [852, 419] on link "Preview First" at bounding box center [874, 427] width 190 height 46
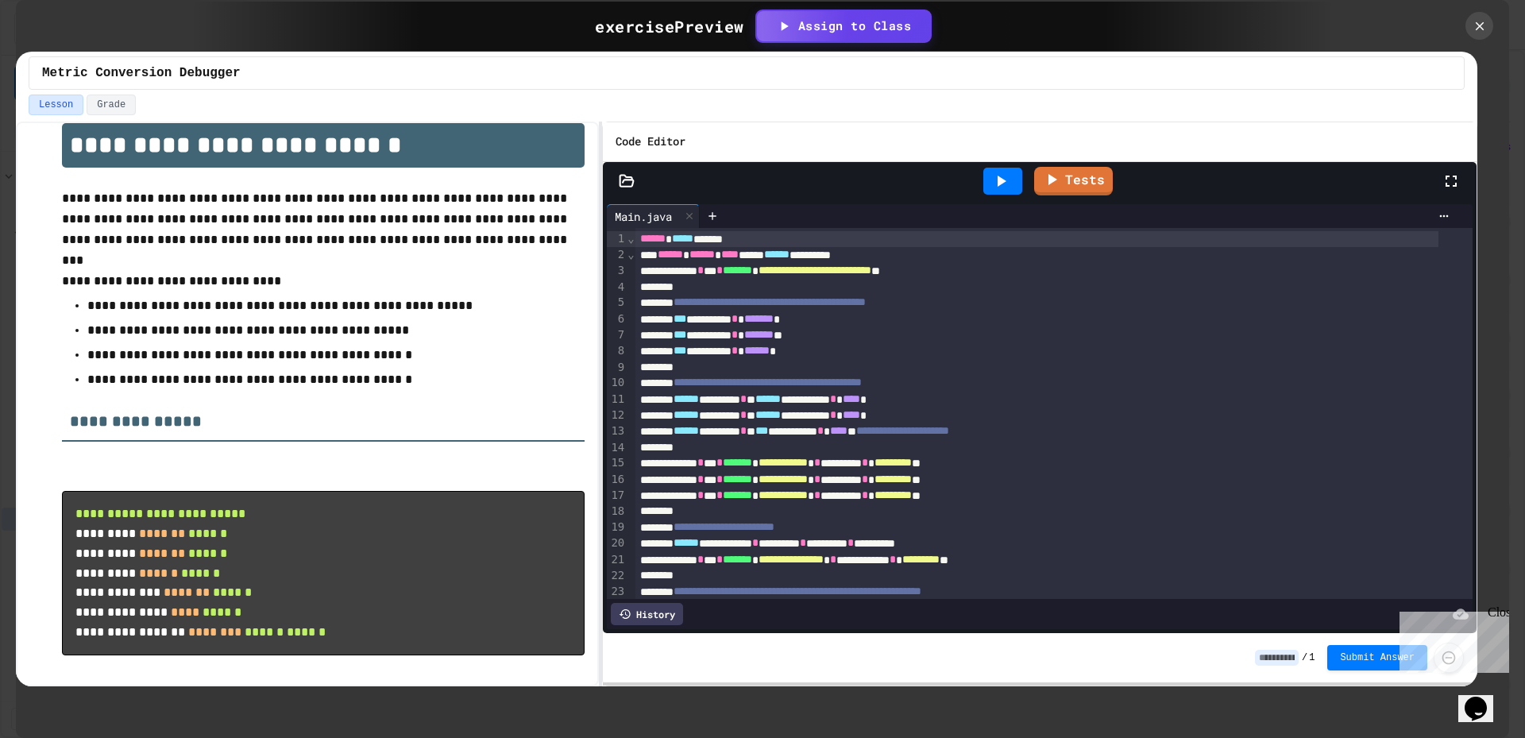
scroll to position [53, 0]
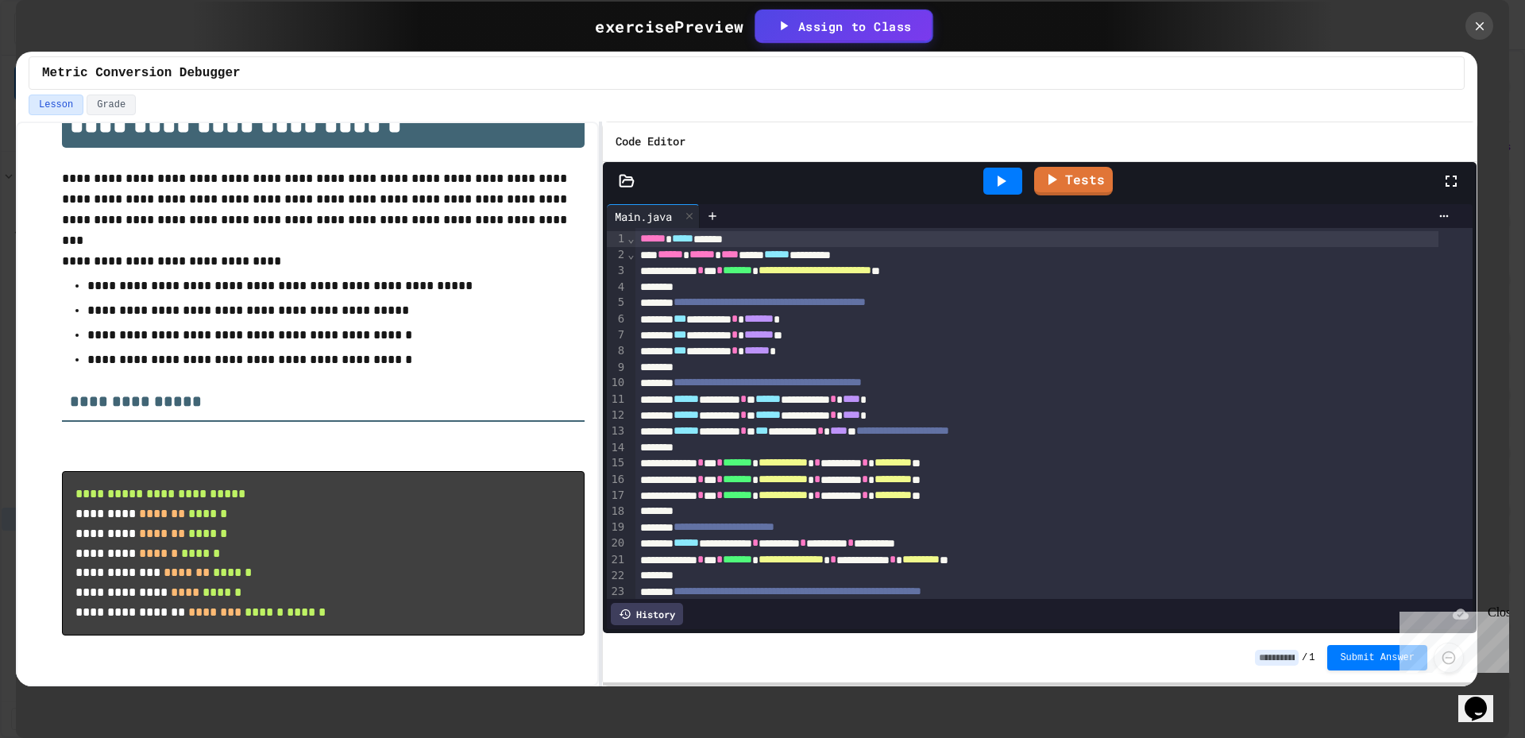
click at [910, 33] on div "Assign to Class" at bounding box center [843, 26] width 137 height 18
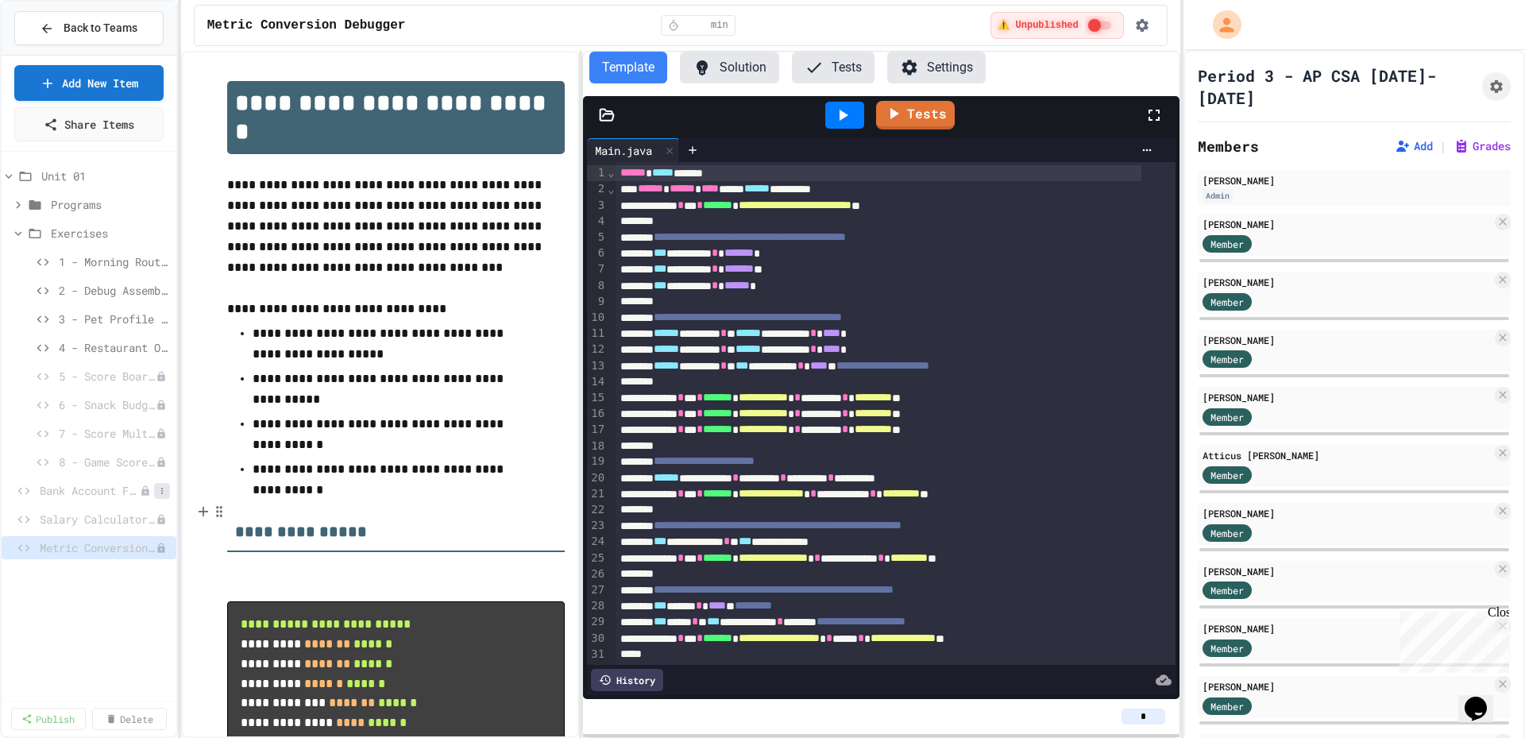
click at [162, 496] on button at bounding box center [162, 491] width 16 height 16
click at [146, 519] on button "Rename" at bounding box center [119, 520] width 100 height 29
click at [146, 492] on input "**********" at bounding box center [84, 493] width 124 height 22
type input "**********"
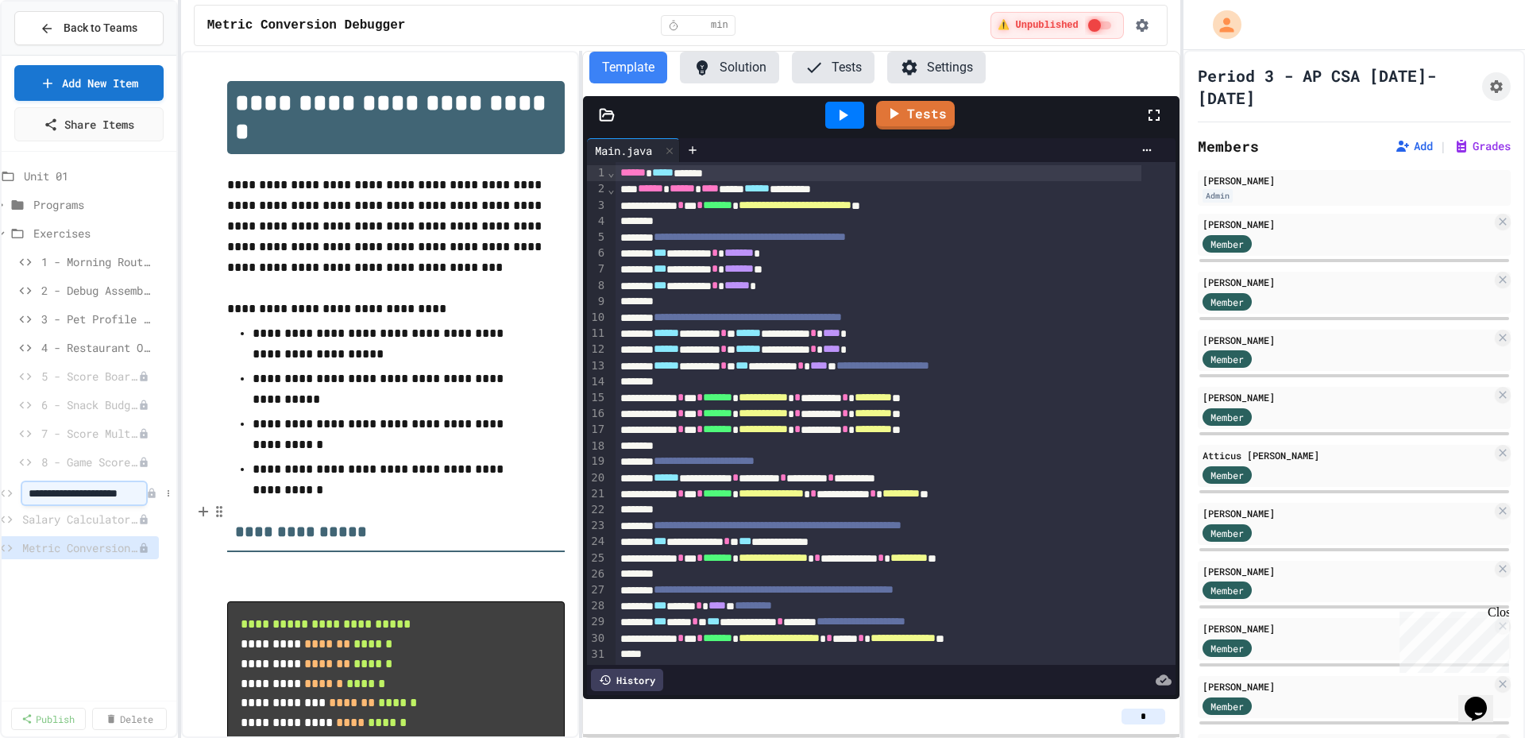
scroll to position [0, 0]
click at [123, 516] on span "Salary Calculator Fixer" at bounding box center [90, 519] width 100 height 17
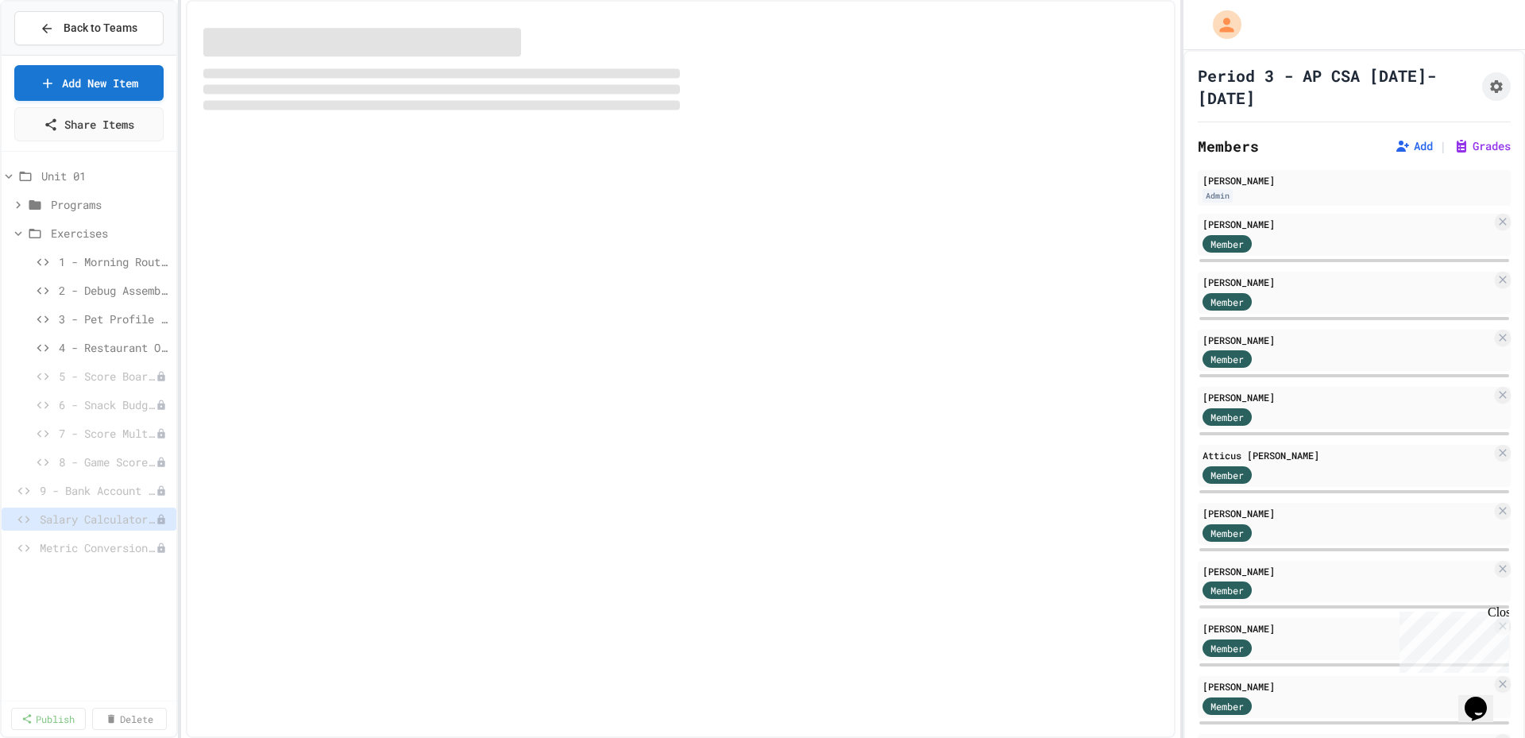
click at [0, 0] on icon at bounding box center [0, 0] width 0 height 0
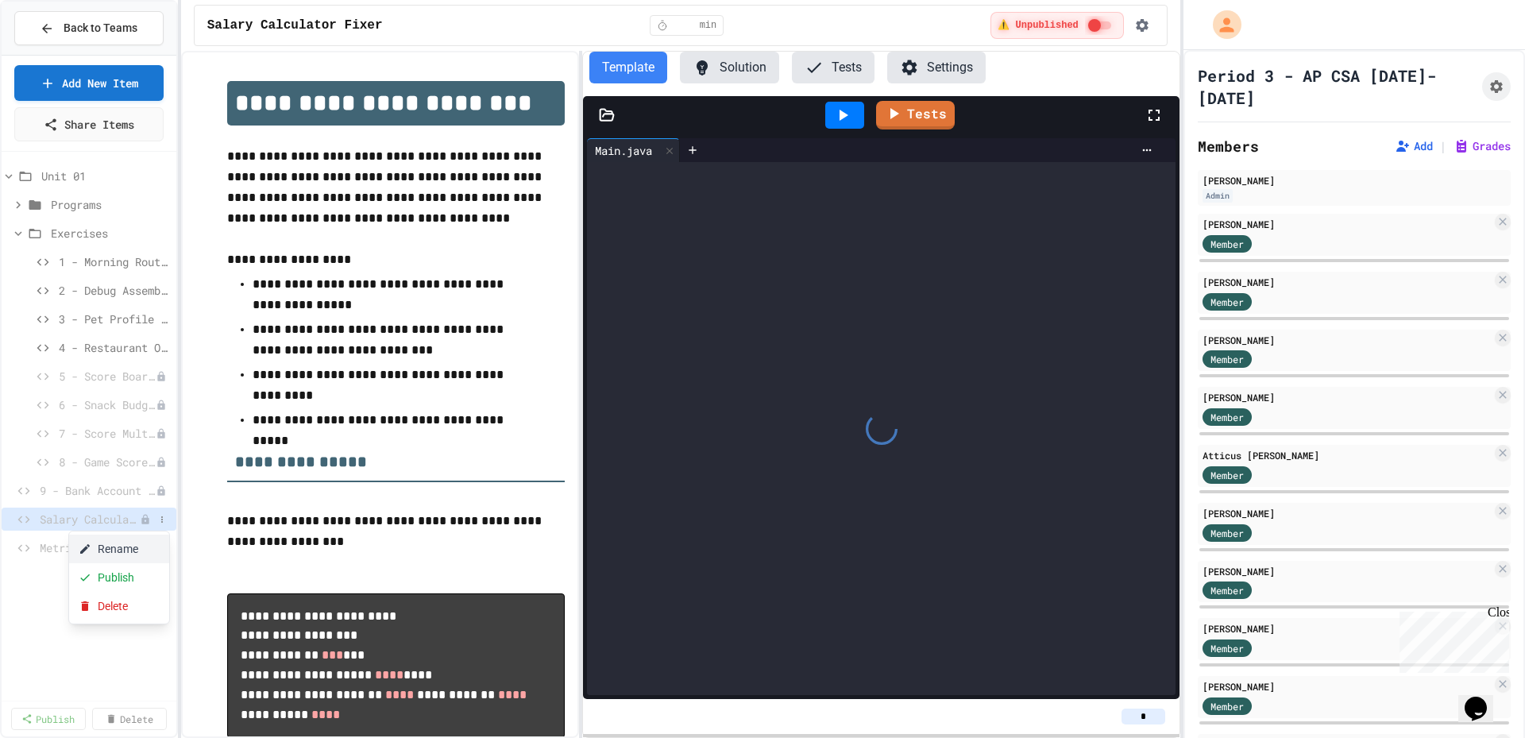
click at [157, 543] on button "Rename" at bounding box center [119, 549] width 100 height 29
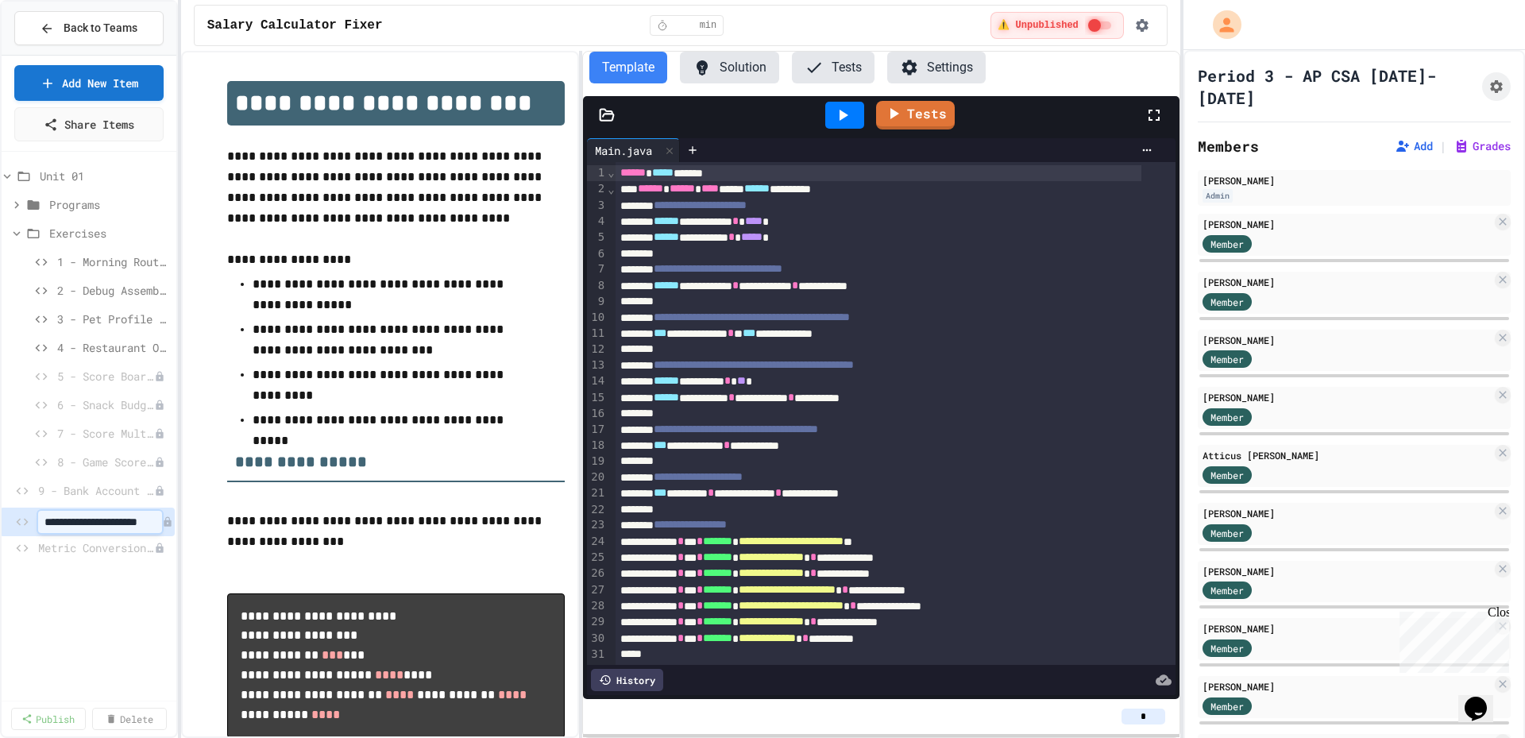
scroll to position [0, 12]
click at [164, 526] on input "**********" at bounding box center [99, 522] width 154 height 22
type input "**********"
click at [162, 555] on button at bounding box center [162, 548] width 16 height 16
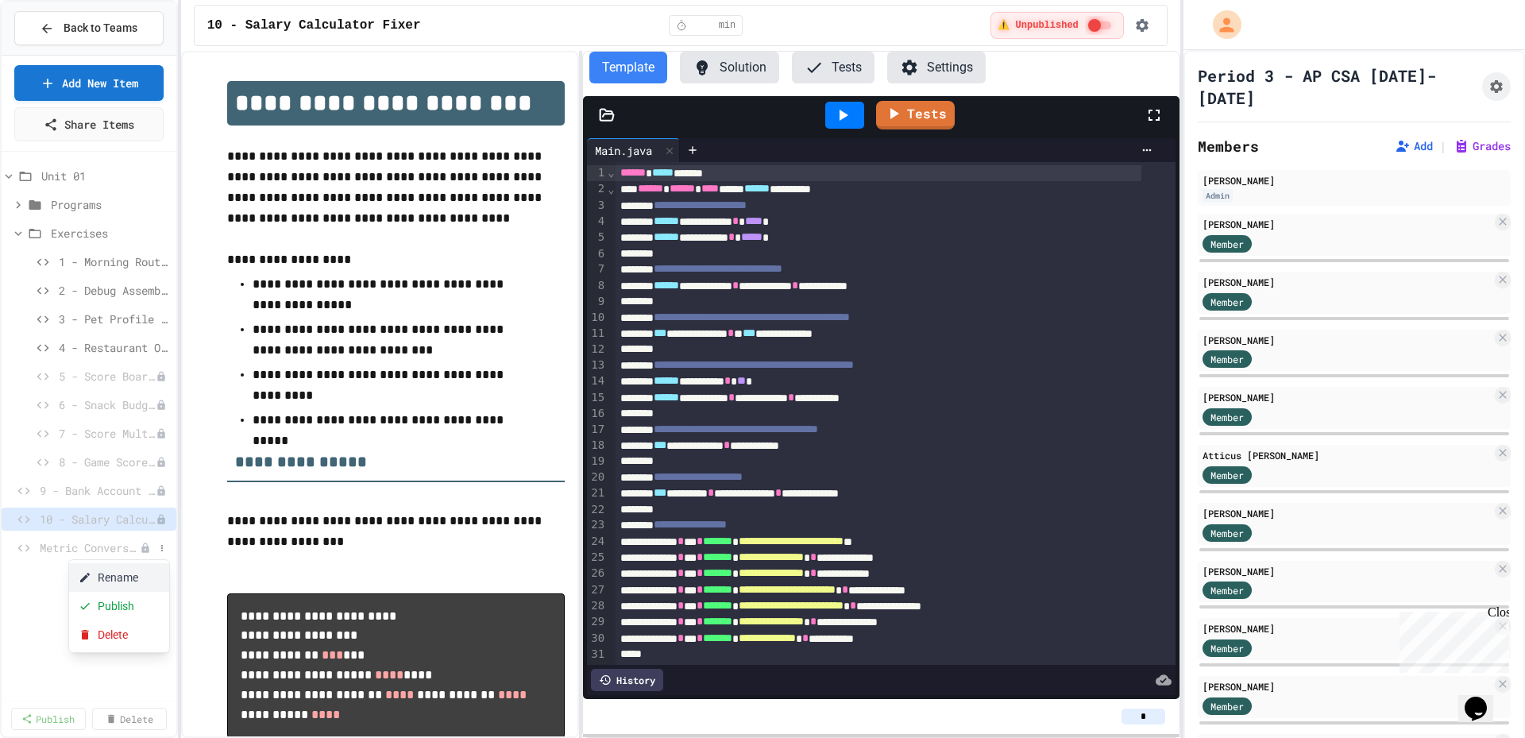
click at [156, 571] on button "Rename" at bounding box center [119, 577] width 100 height 29
type input "**********"
